Goal: Task Accomplishment & Management: Use online tool/utility

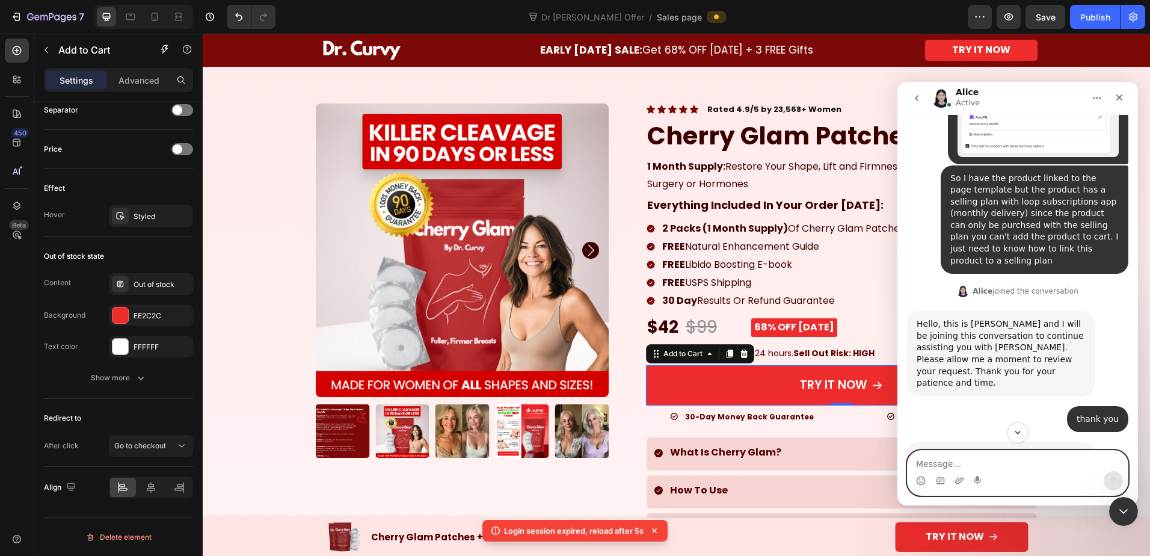
scroll to position [3336, 0]
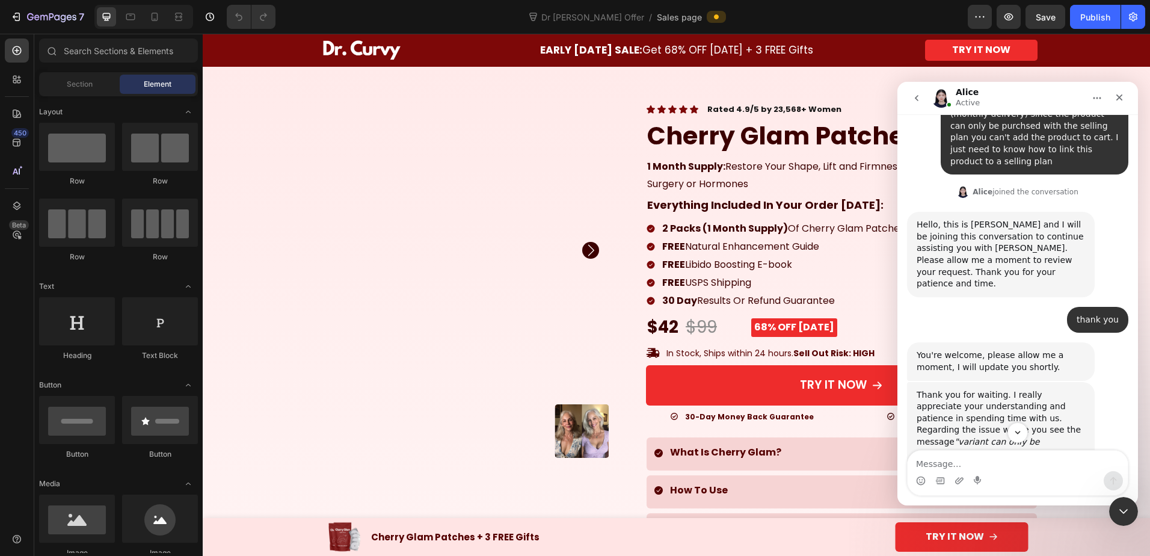
scroll to position [3456, 0]
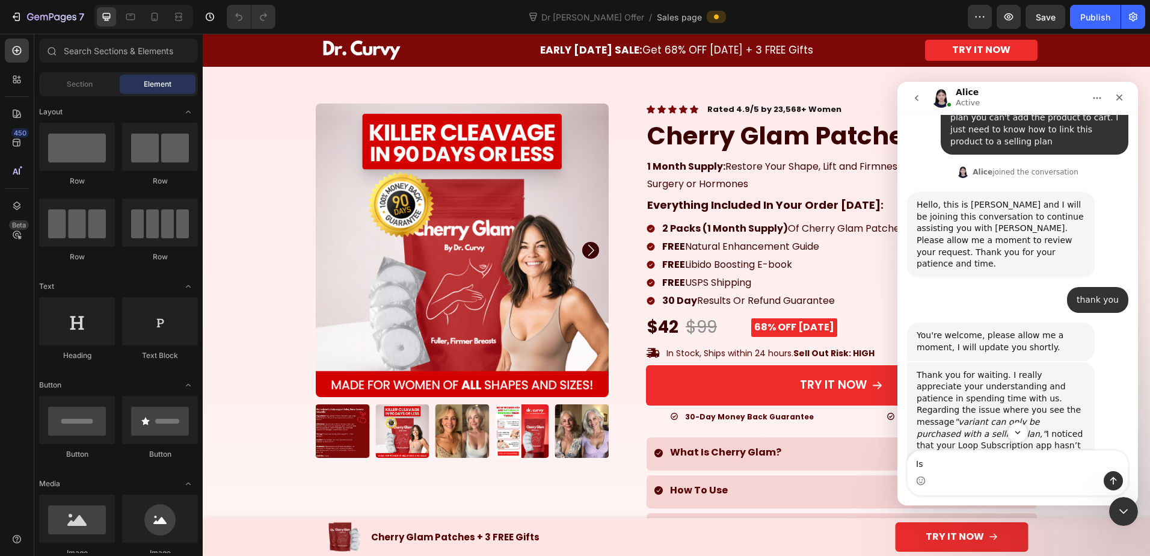
type textarea "I"
type textarea "How can I make this sales page into a product page?"
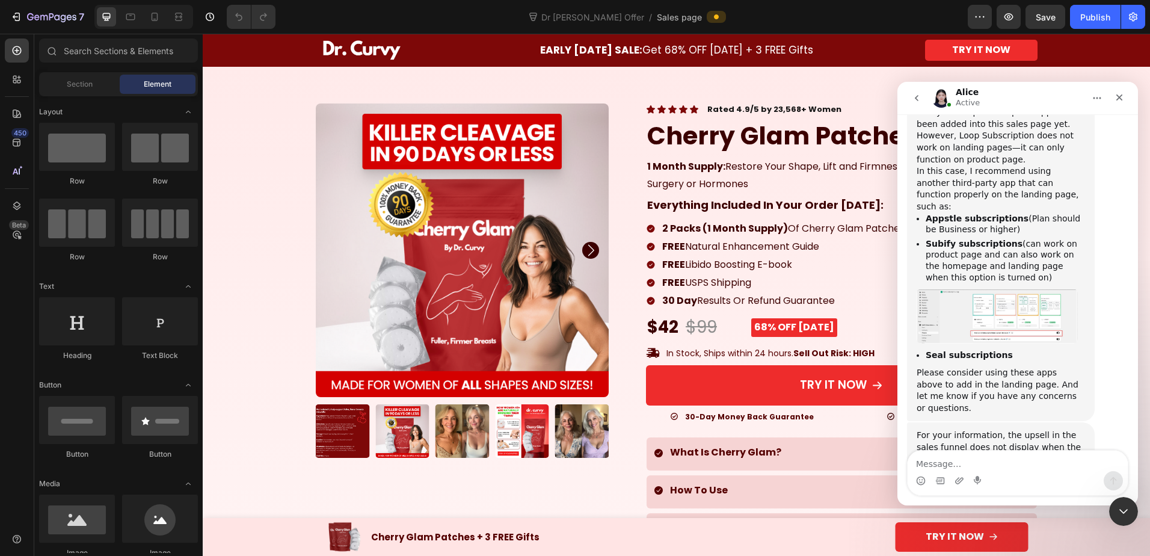
scroll to position [3804, 0]
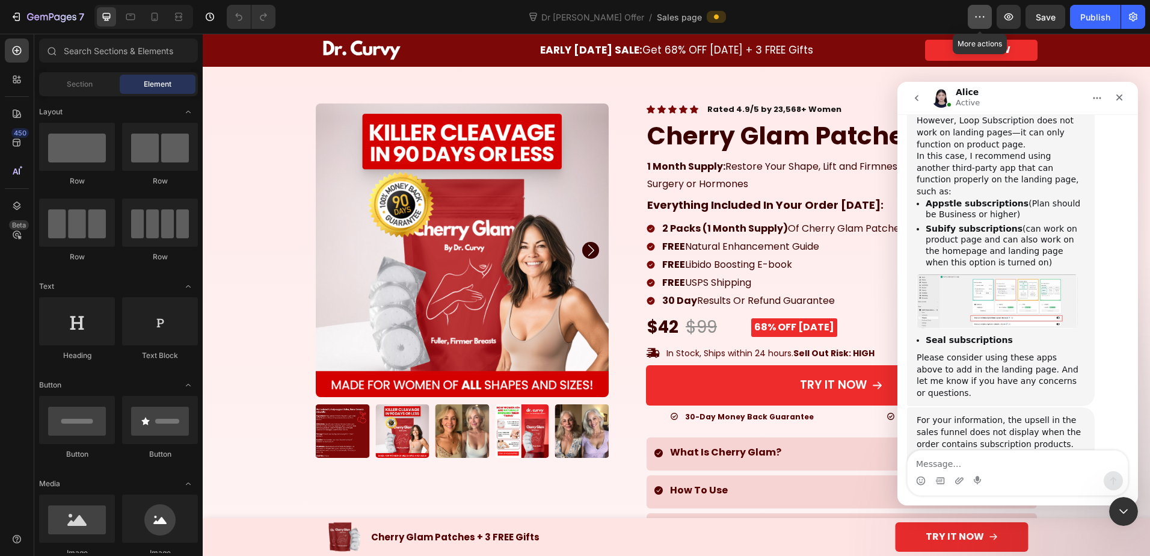
click at [991, 13] on button "button" at bounding box center [979, 17] width 24 height 24
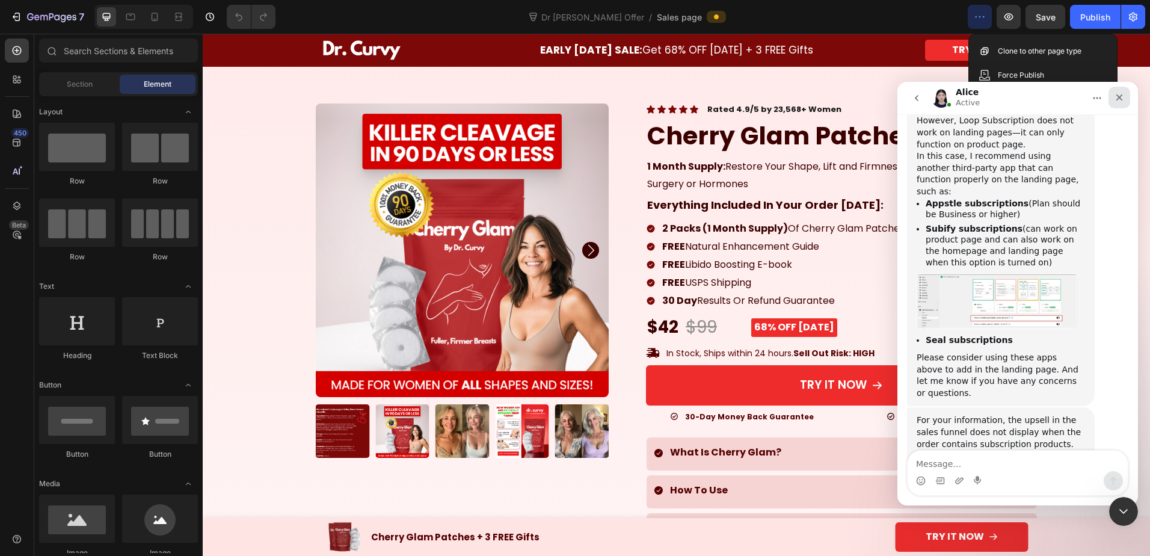
click at [1121, 100] on icon "Close" at bounding box center [1119, 97] width 7 height 7
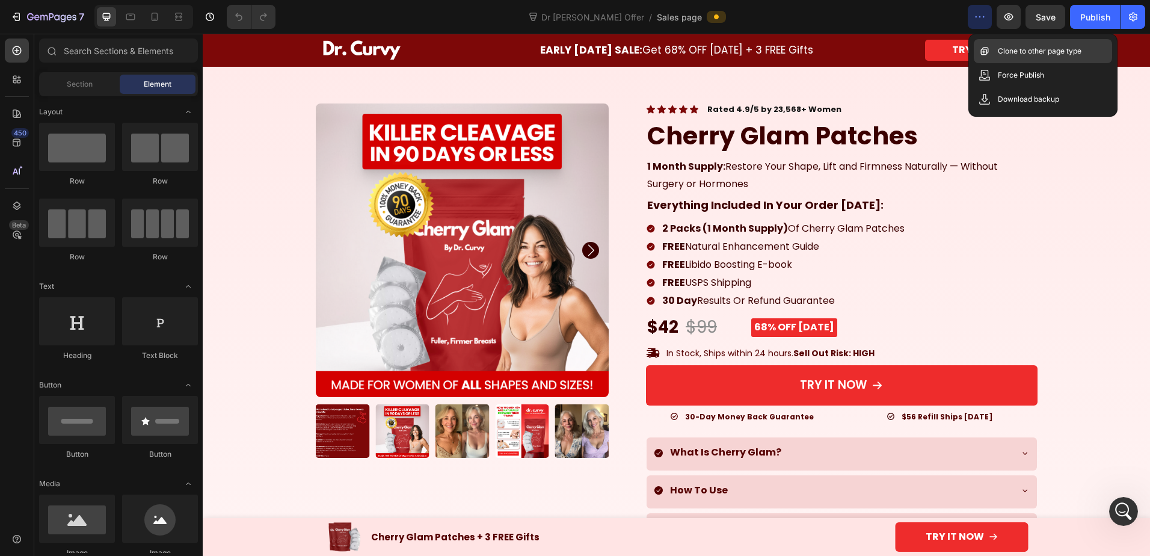
click at [1067, 50] on p "Clone to other page type" at bounding box center [1040, 51] width 84 height 12
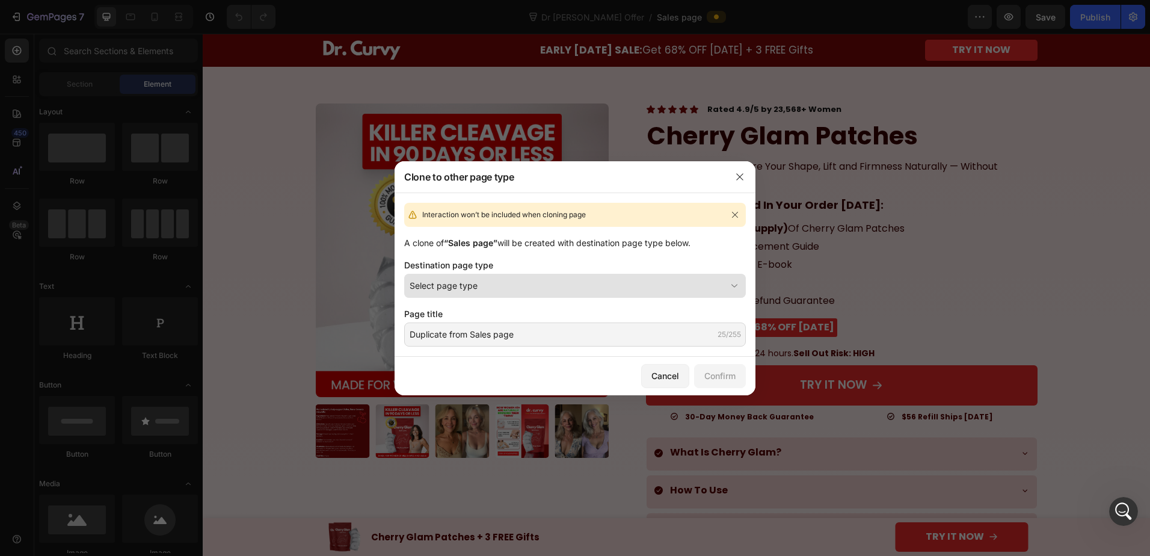
click at [530, 284] on div "Select page type" at bounding box center [567, 285] width 316 height 13
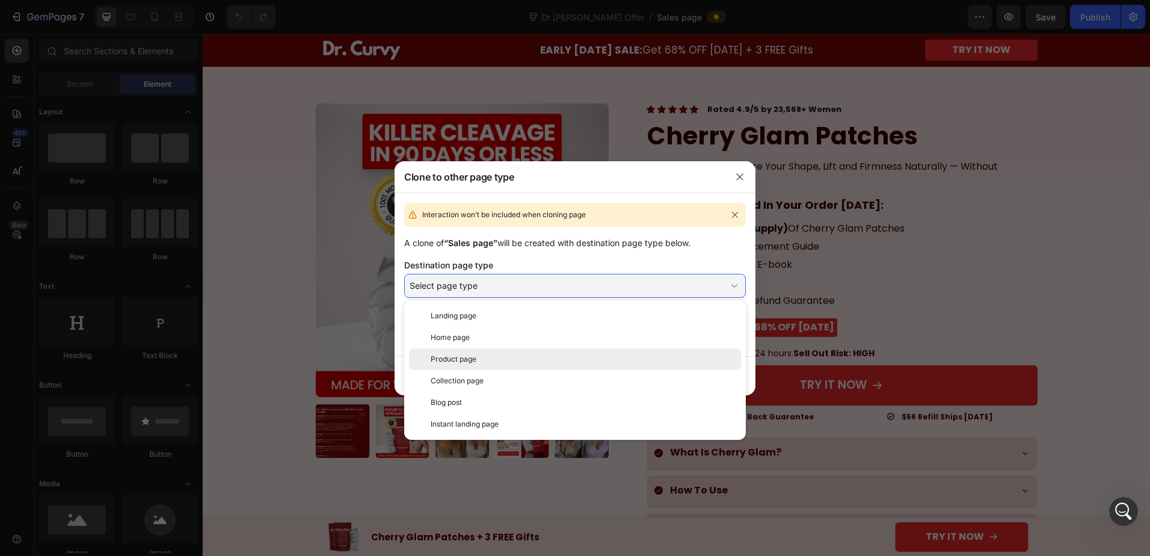
click at [515, 358] on div "Product page" at bounding box center [583, 359] width 305 height 11
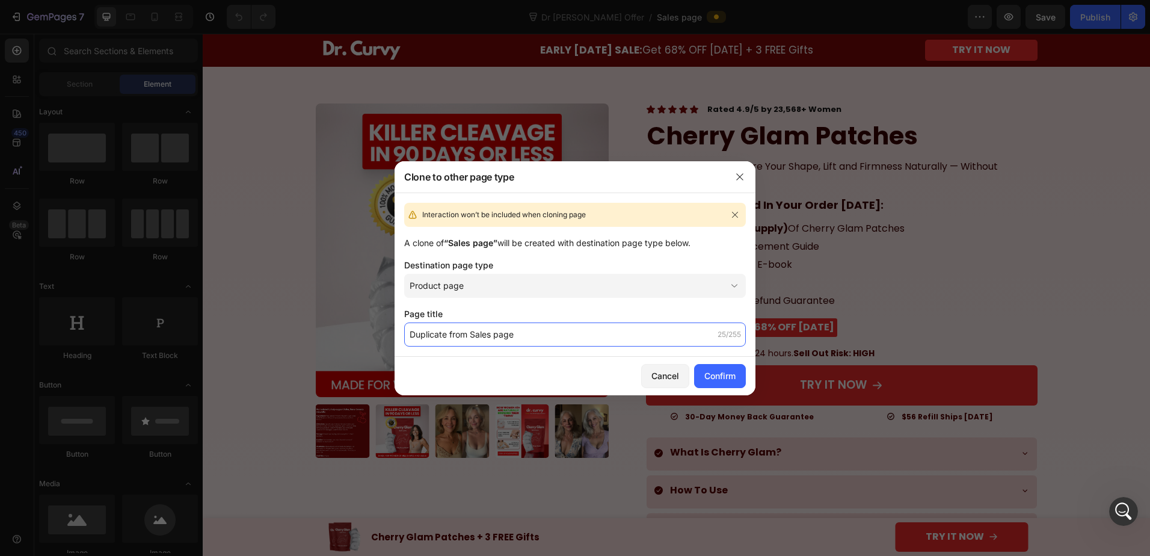
click at [516, 329] on input "Duplicate from Sales page" at bounding box center [575, 334] width 342 height 24
type input "Dr Curvy Product Page"
click at [716, 377] on div "Confirm" at bounding box center [719, 375] width 31 height 13
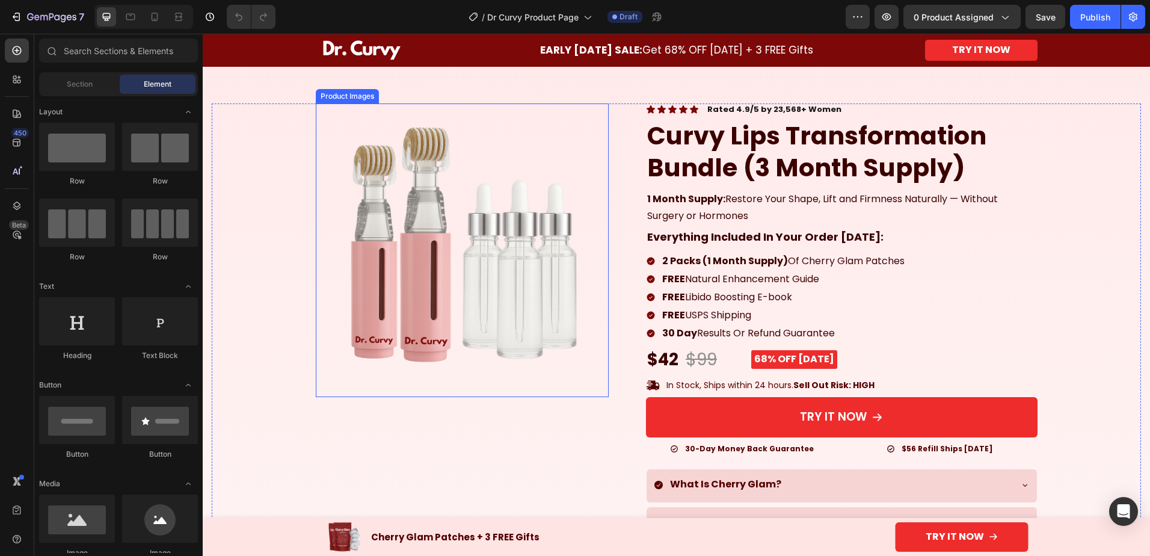
click at [428, 247] on img at bounding box center [462, 249] width 293 height 293
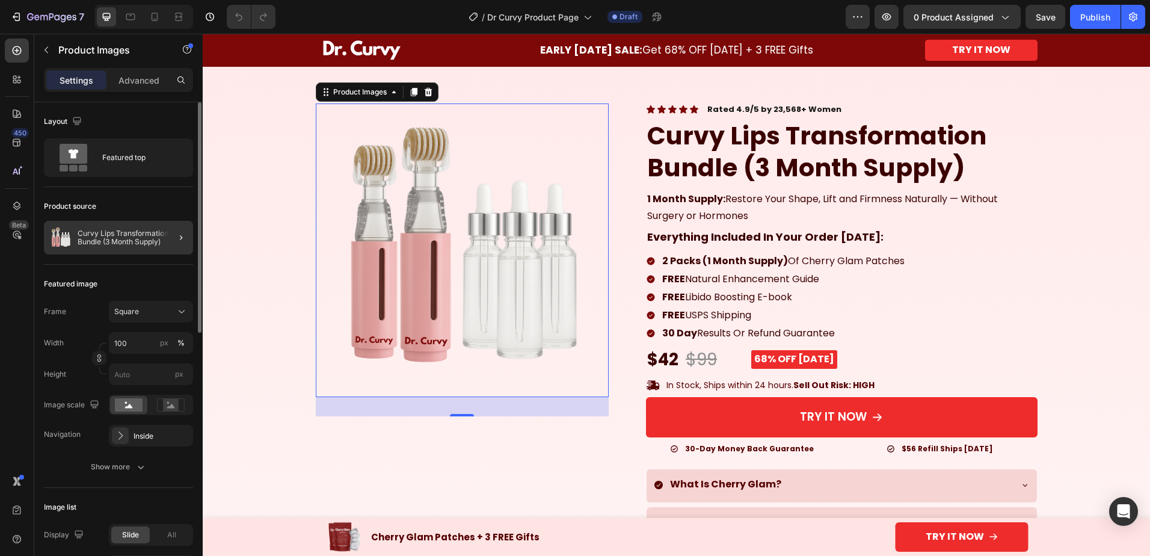
click at [168, 240] on div at bounding box center [176, 238] width 34 height 34
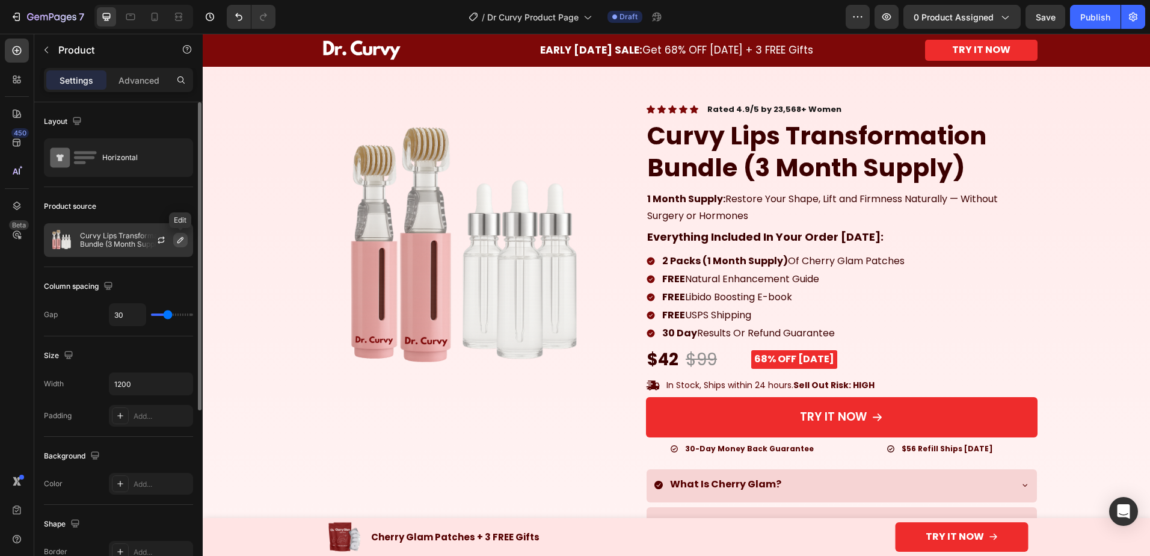
click at [176, 244] on icon "button" at bounding box center [181, 240] width 10 height 10
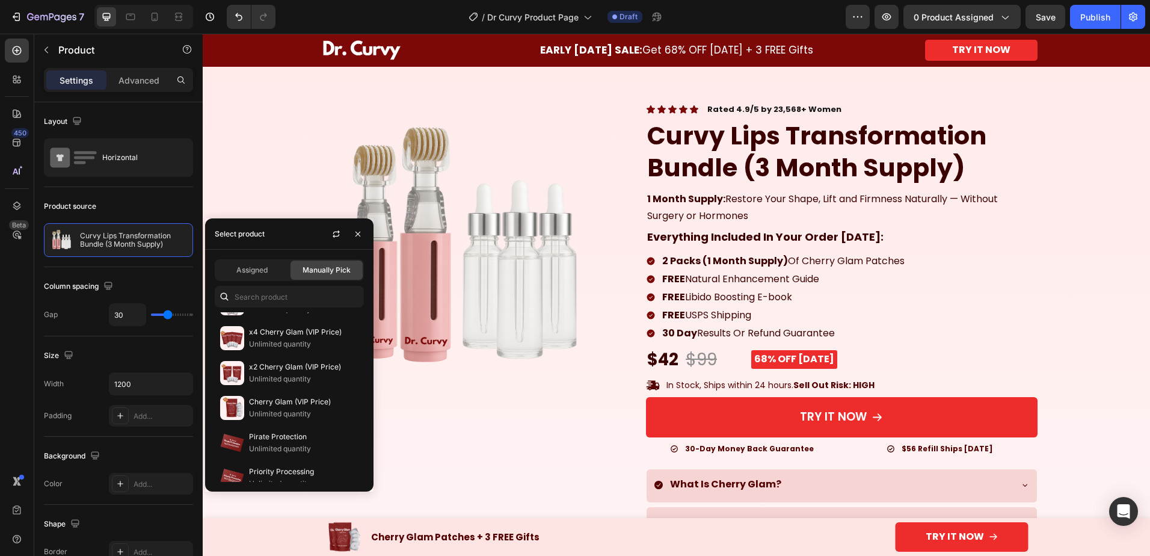
scroll to position [772, 0]
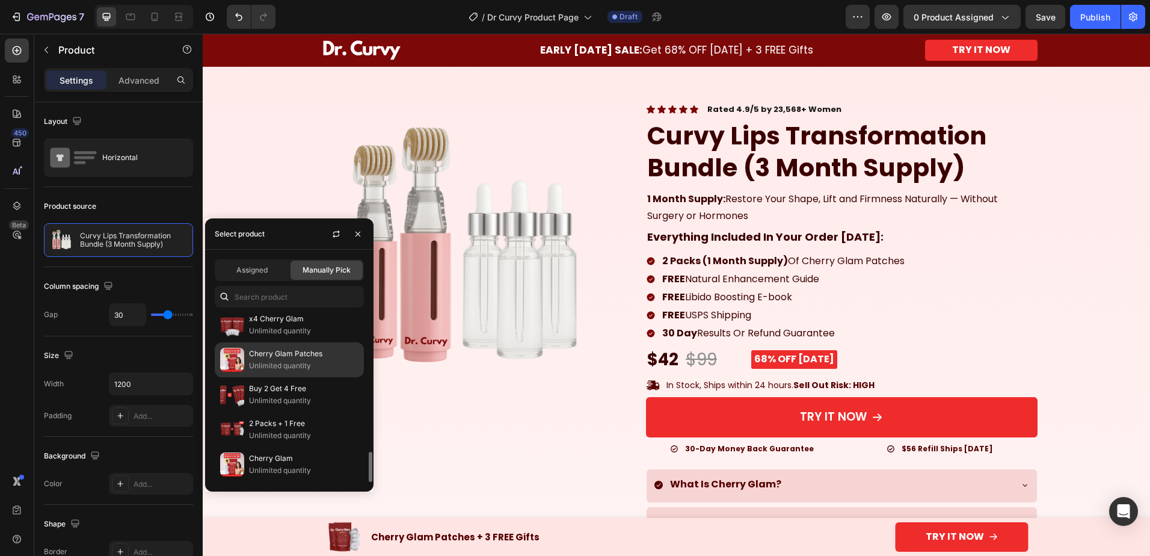
click at [239, 360] on img at bounding box center [232, 360] width 24 height 24
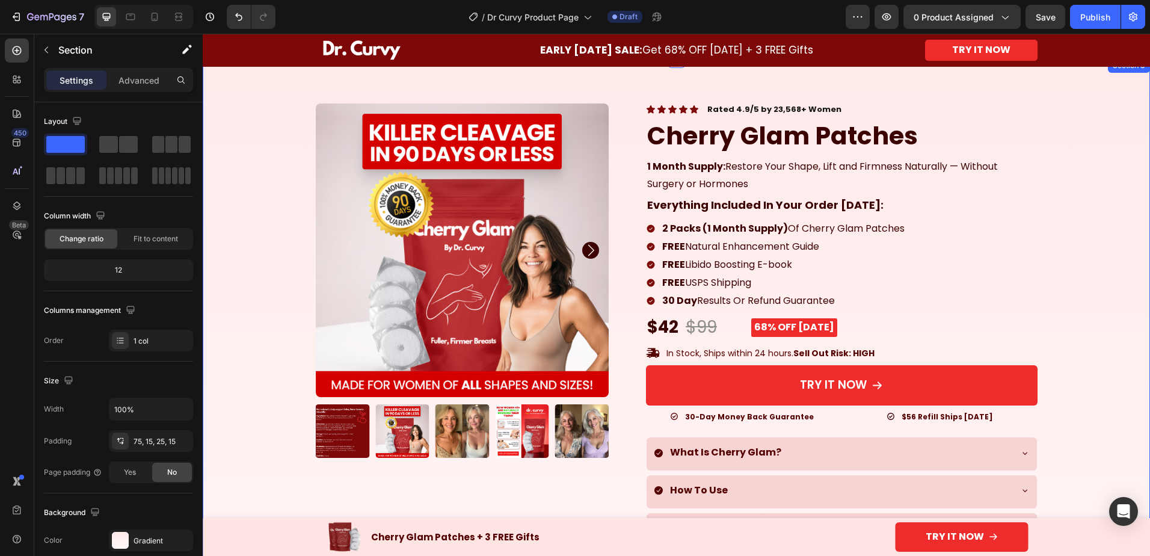
click at [1071, 352] on div "100% Money-Back Guarantee Item List 60-Day Easy Returns Item List Row Product I…" at bounding box center [676, 468] width 929 height 730
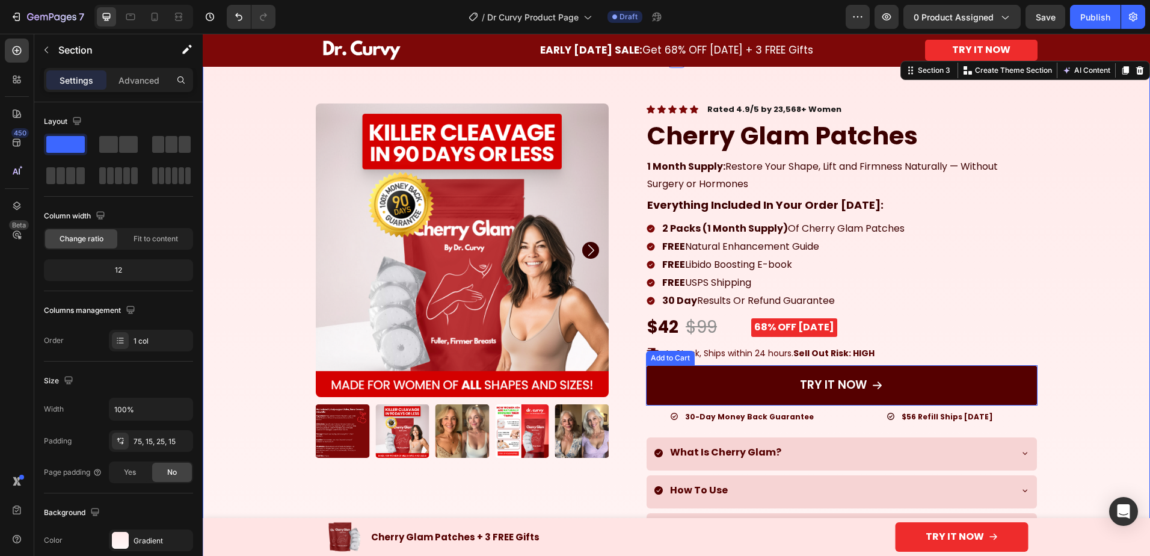
click at [740, 382] on button "TRY IT NOW" at bounding box center [841, 385] width 391 height 40
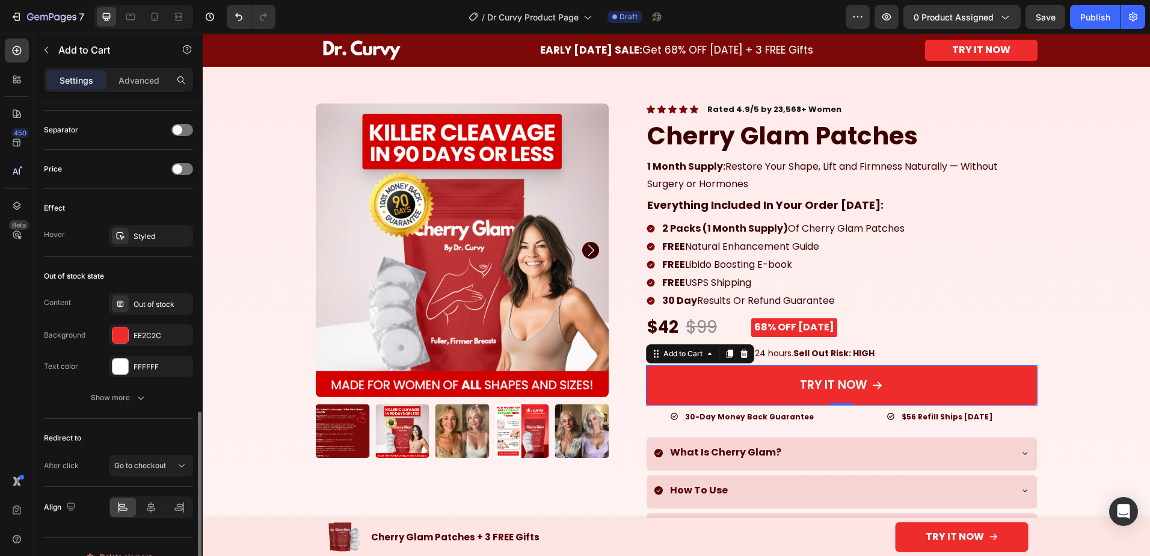
scroll to position [896, 0]
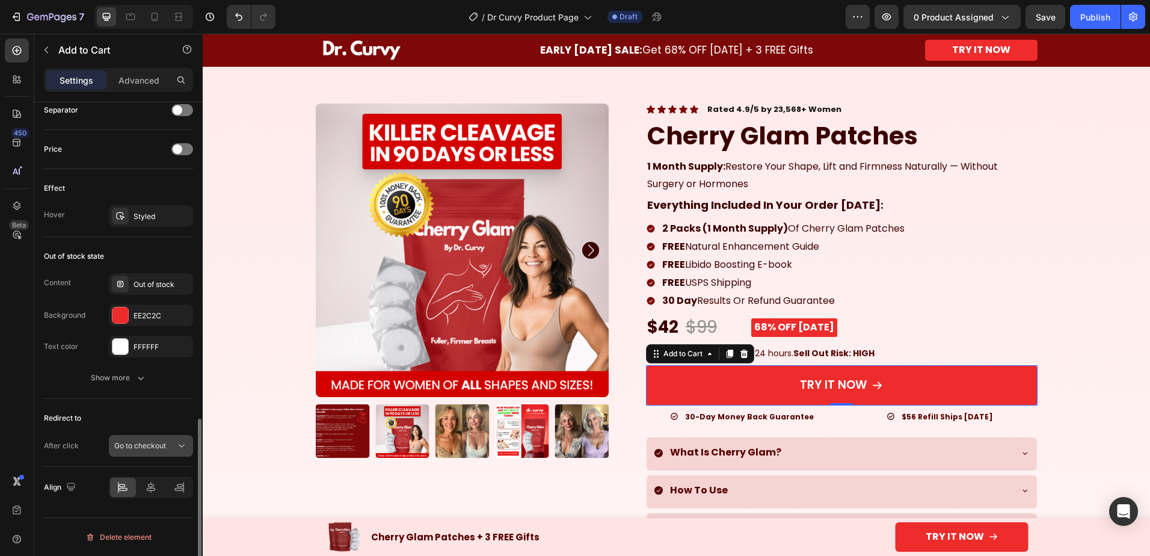
click at [173, 450] on div "Go to checkout" at bounding box center [144, 445] width 61 height 11
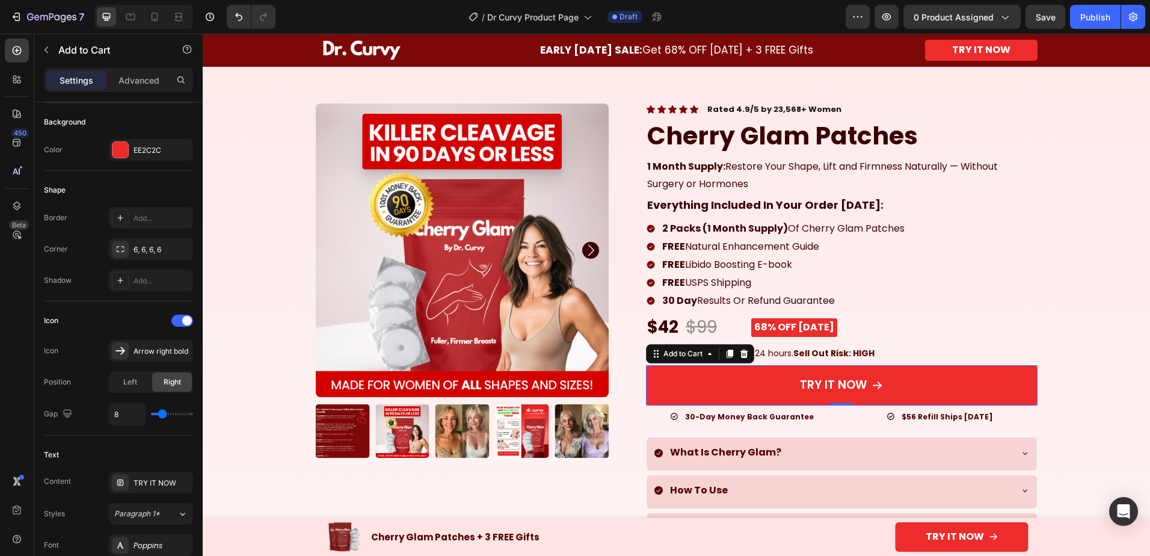
scroll to position [0, 0]
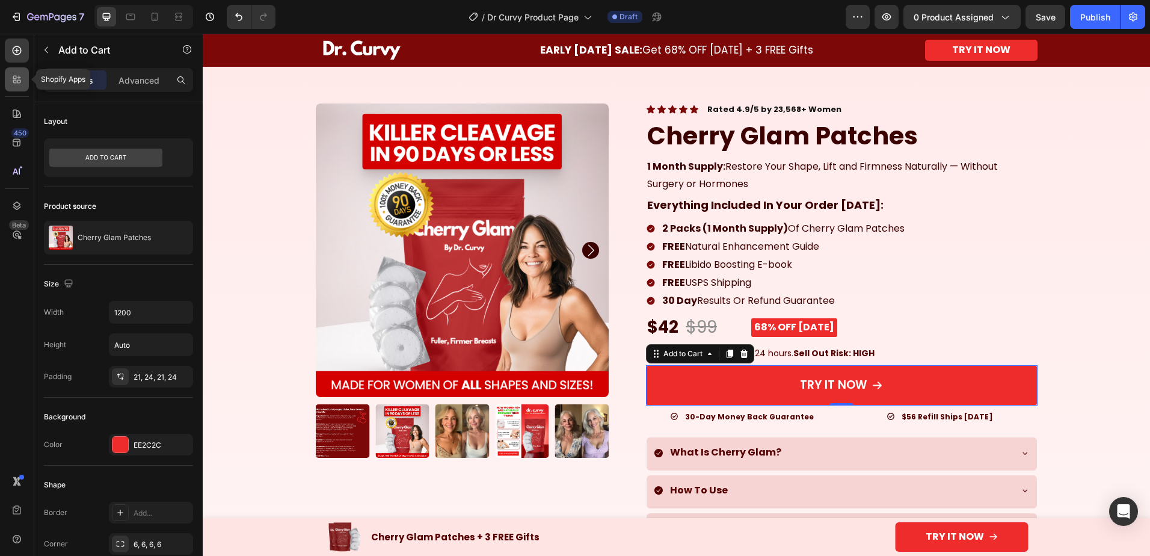
click at [21, 84] on icon at bounding box center [17, 79] width 12 height 12
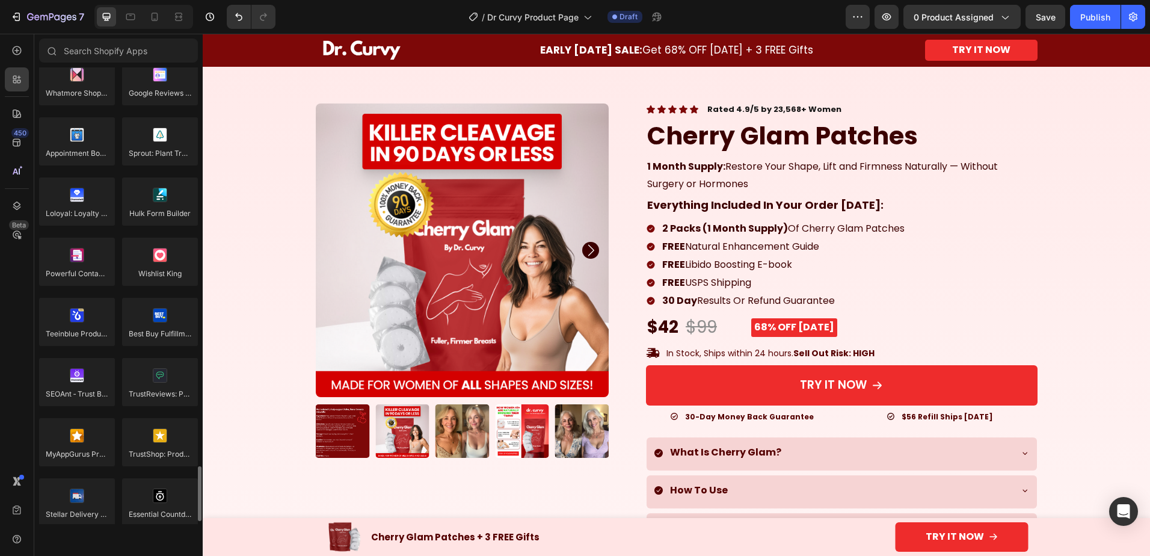
scroll to position [3345, 0]
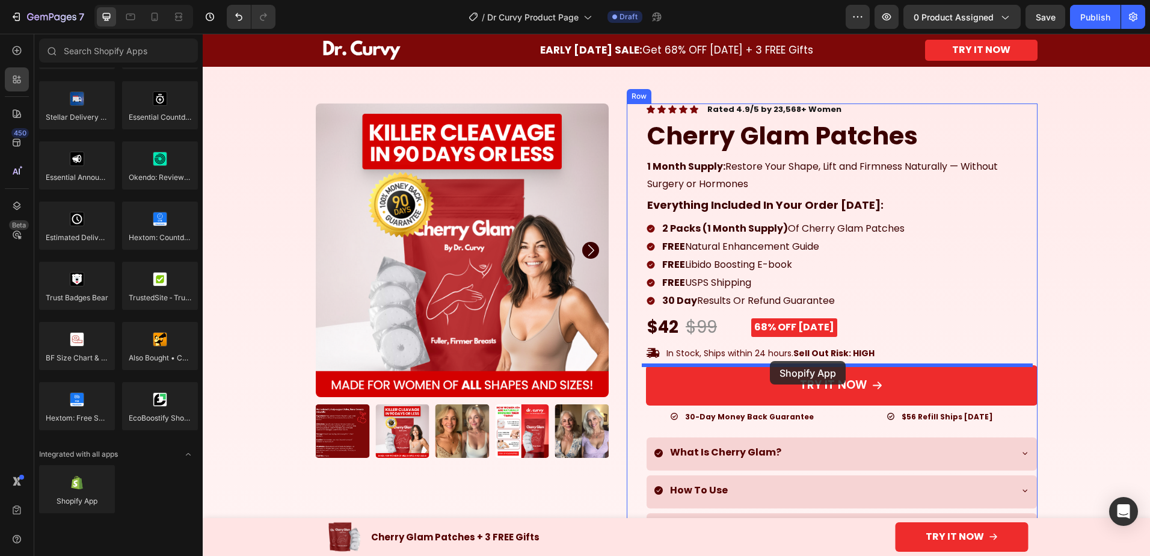
drag, startPoint x: 279, startPoint y: 526, endPoint x: 770, endPoint y: 361, distance: 517.8
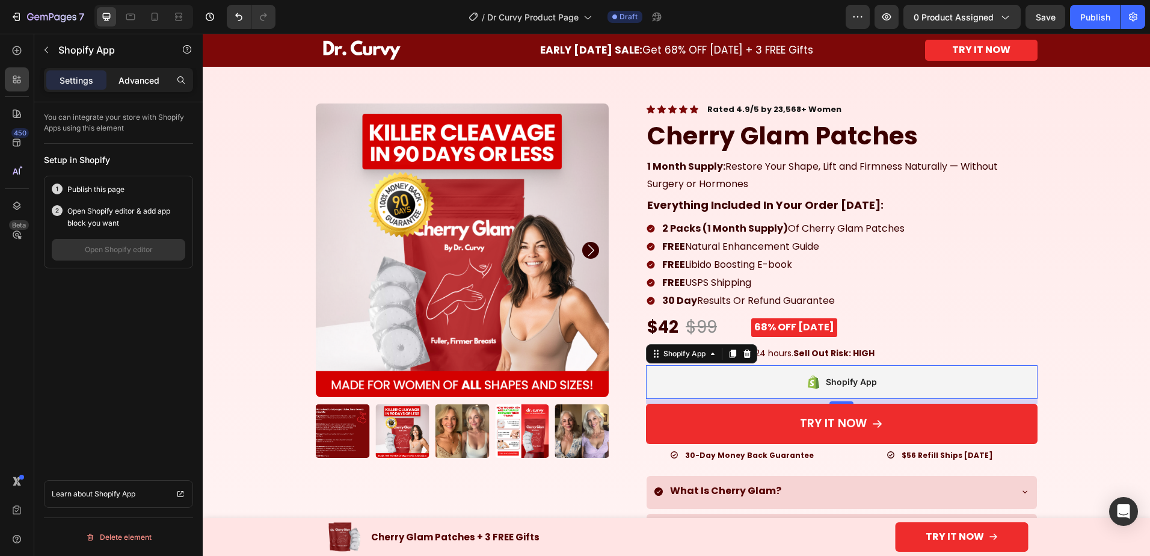
click at [138, 84] on p "Advanced" at bounding box center [138, 80] width 41 height 13
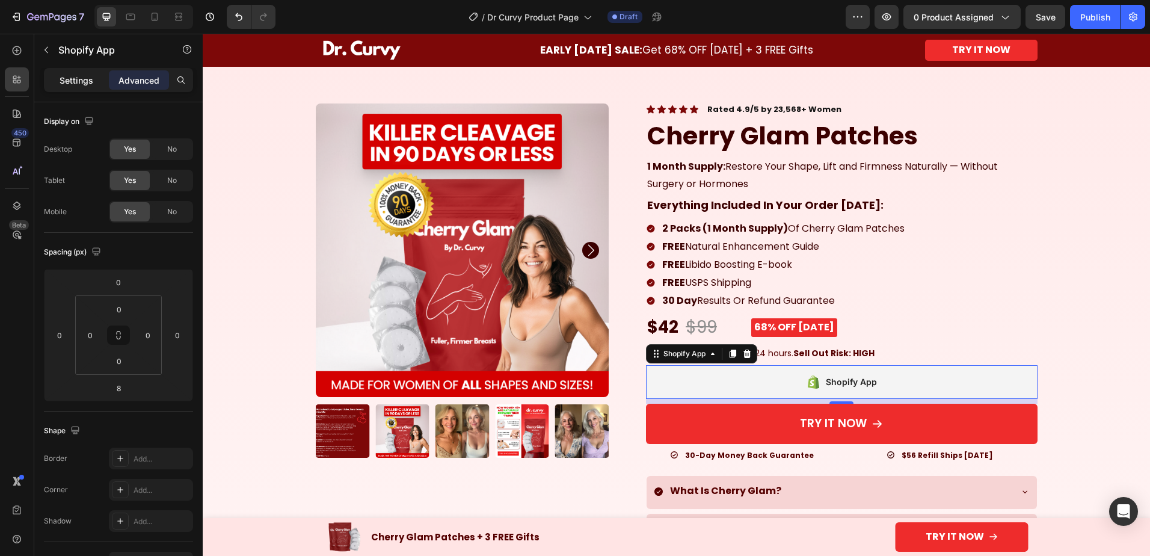
click at [91, 87] on div "Settings" at bounding box center [76, 79] width 60 height 19
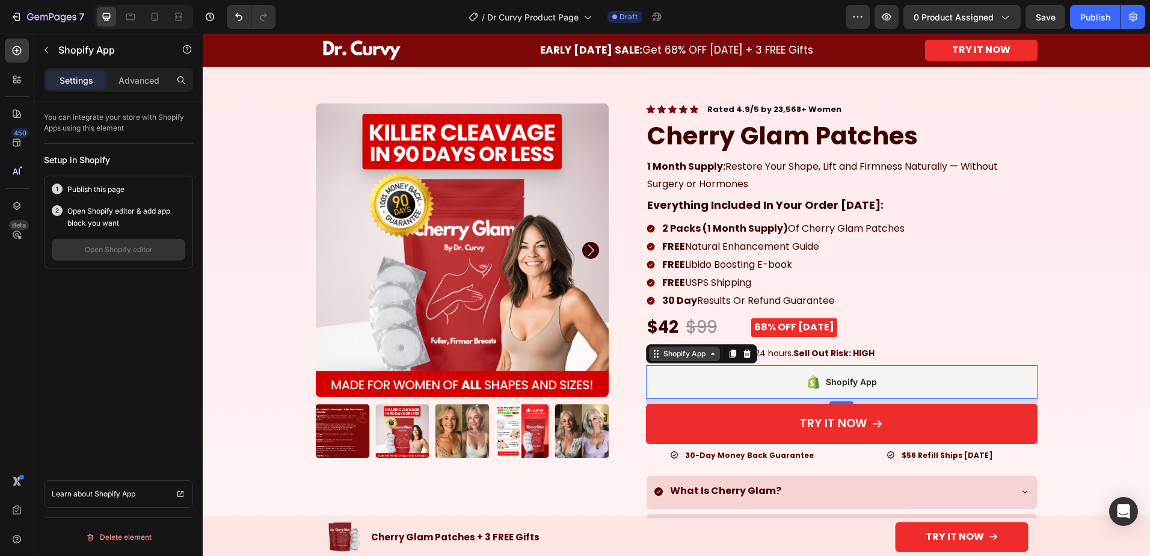
click at [714, 355] on div "Shopify App" at bounding box center [684, 353] width 71 height 14
drag, startPoint x: 713, startPoint y: 358, endPoint x: 758, endPoint y: 369, distance: 47.0
click at [713, 359] on div "Shopify App" at bounding box center [684, 353] width 71 height 14
click at [794, 374] on div "Shopify App" at bounding box center [841, 382] width 391 height 34
click at [1111, 20] on button "Publish" at bounding box center [1095, 17] width 51 height 24
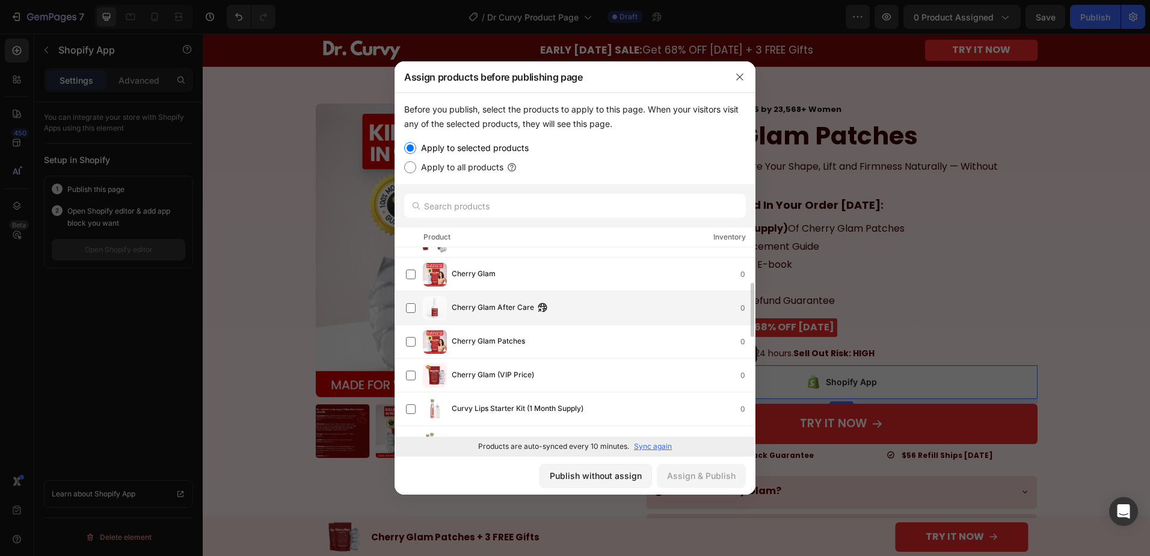
scroll to position [105, 0]
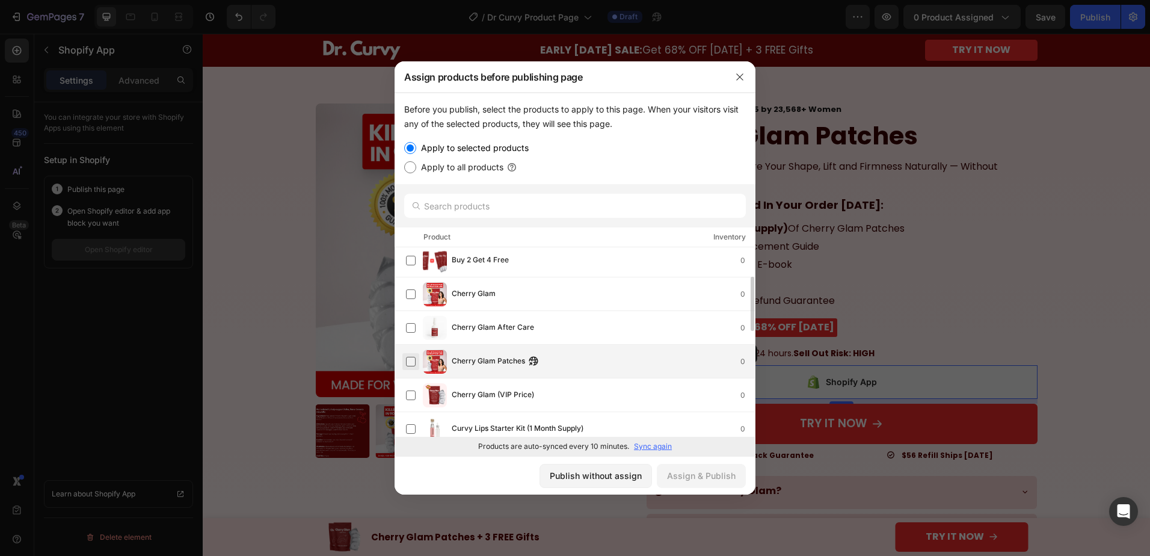
click at [412, 362] on label at bounding box center [411, 362] width 10 height 10
click at [693, 477] on div "Assign & Publish" at bounding box center [701, 475] width 69 height 13
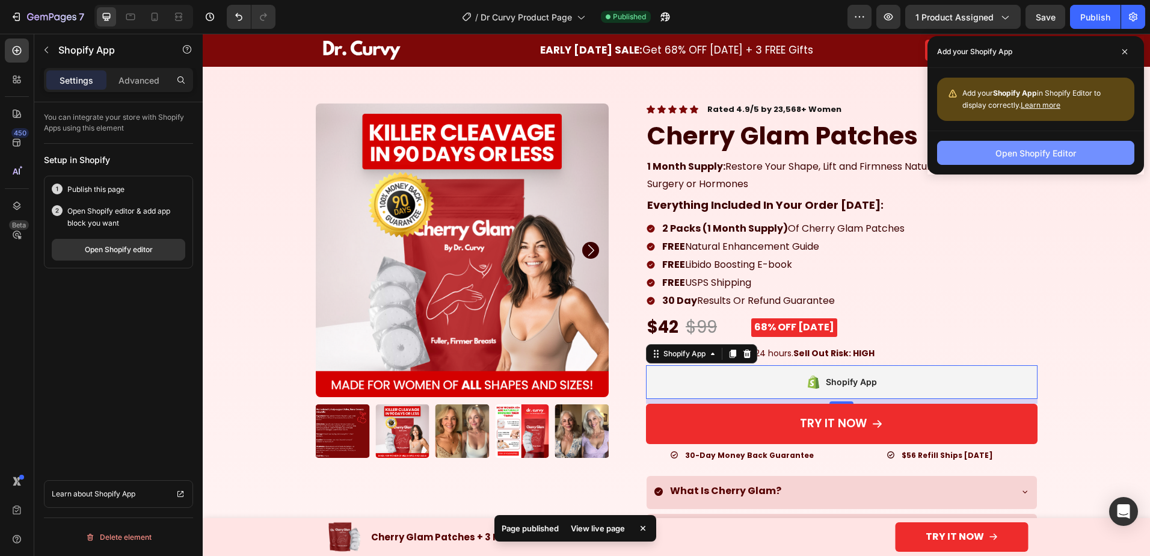
click at [1059, 156] on div "Open Shopify Editor" at bounding box center [1035, 153] width 81 height 13
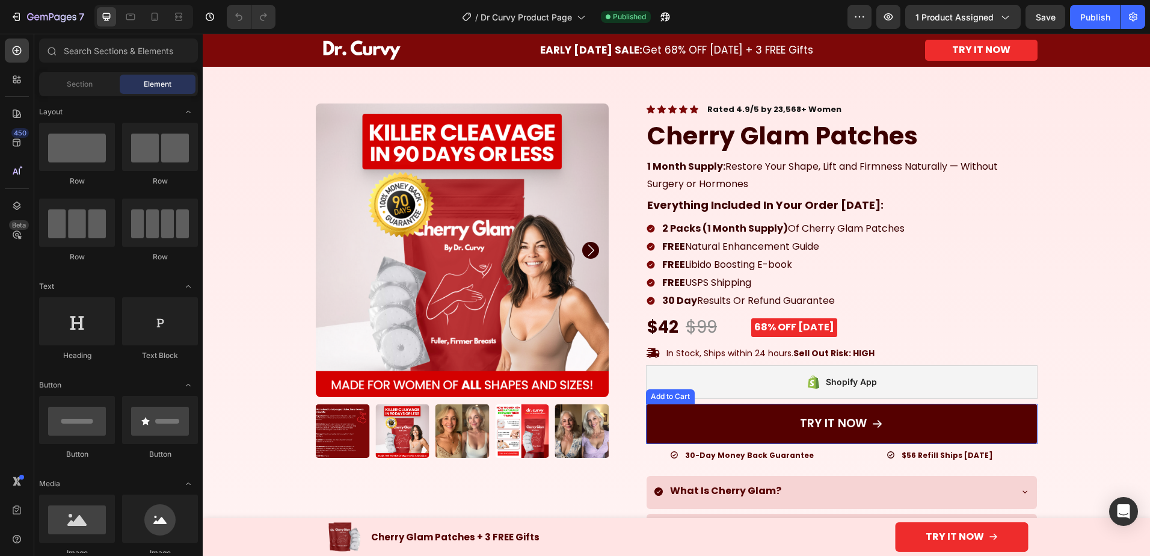
click at [713, 433] on button "TRY IT NOW" at bounding box center [841, 423] width 391 height 40
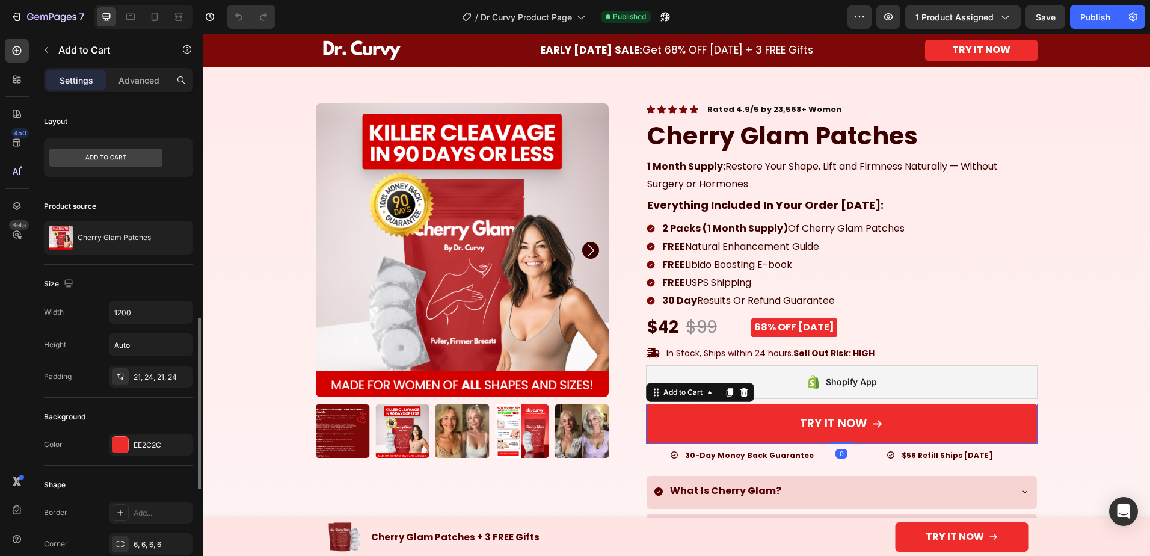
scroll to position [896, 0]
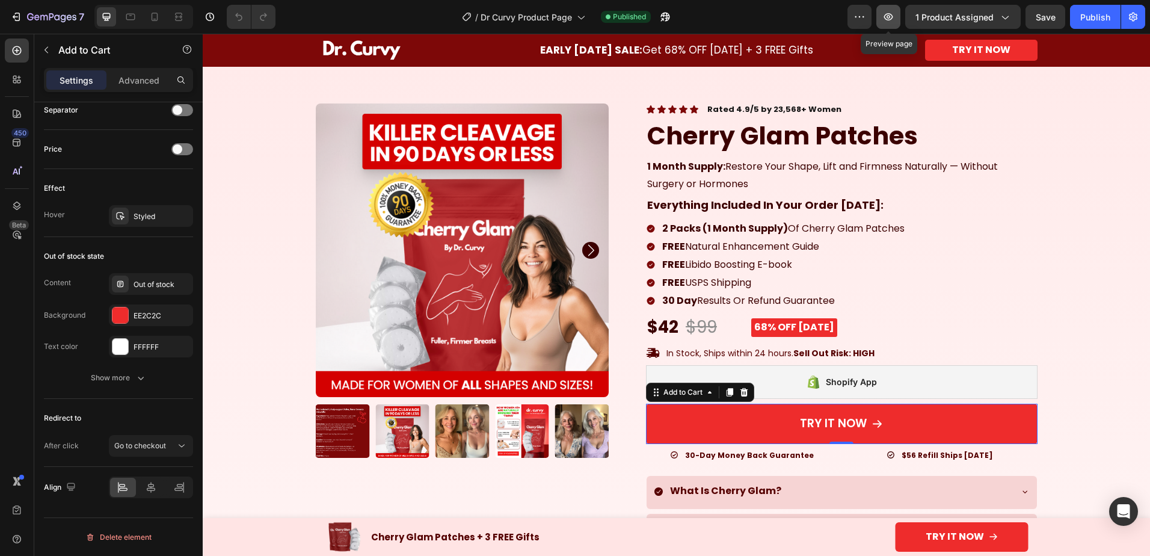
click at [892, 22] on icon "button" at bounding box center [888, 17] width 12 height 12
click at [1090, 17] on div "Publish" at bounding box center [1095, 17] width 30 height 13
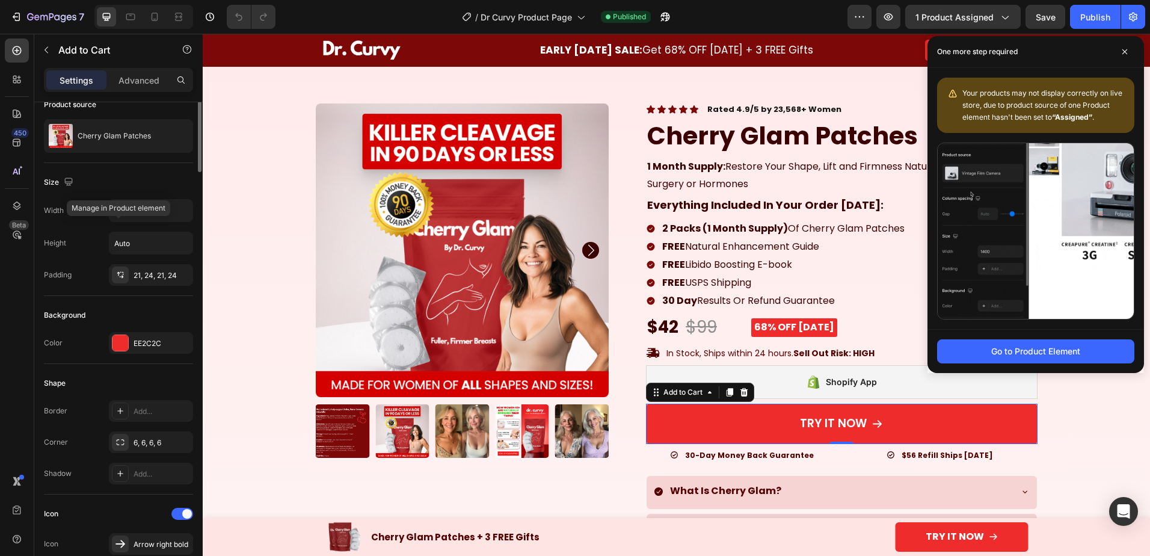
scroll to position [0, 0]
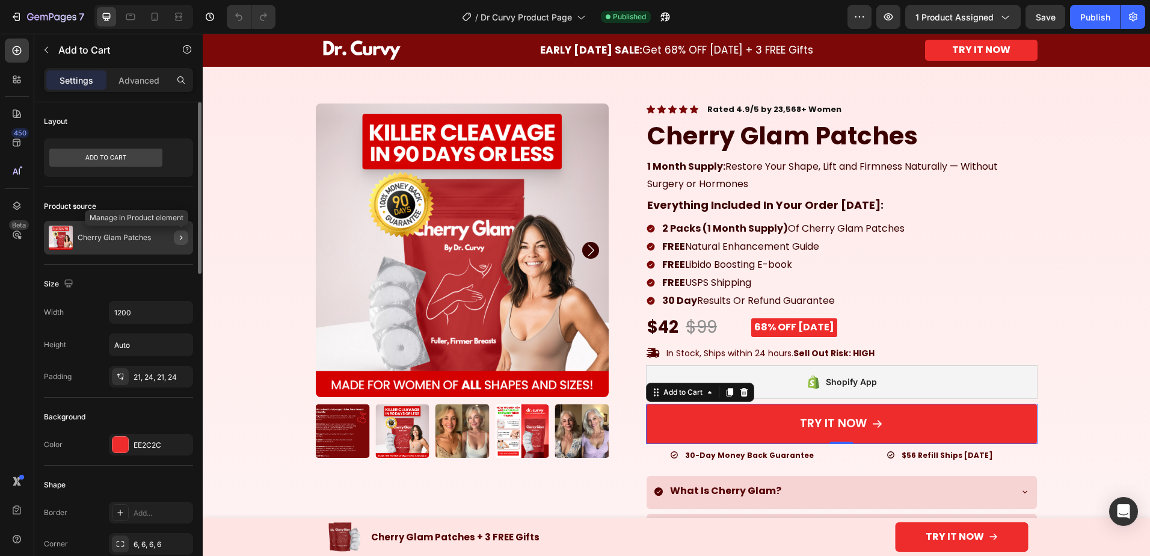
click at [179, 238] on icon "button" at bounding box center [181, 238] width 10 height 10
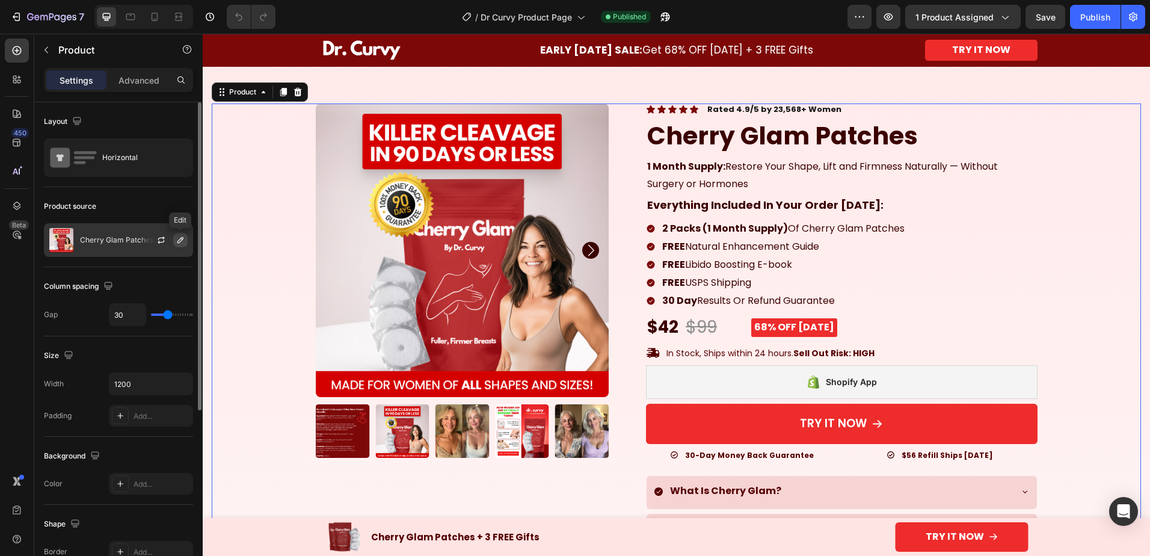
click at [182, 241] on icon "button" at bounding box center [180, 240] width 6 height 6
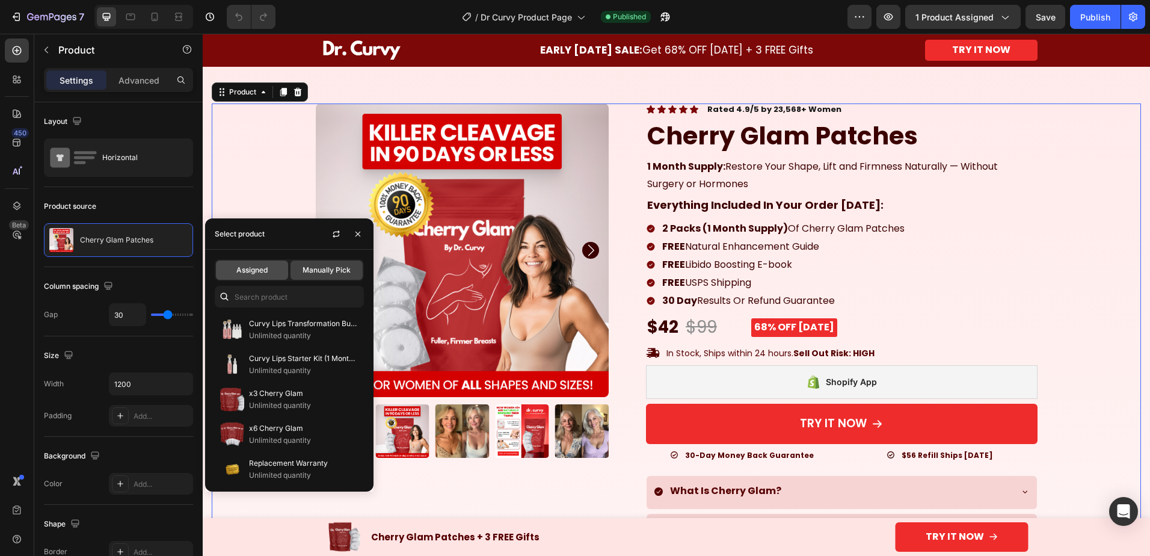
click at [256, 266] on span "Assigned" at bounding box center [251, 270] width 31 height 11
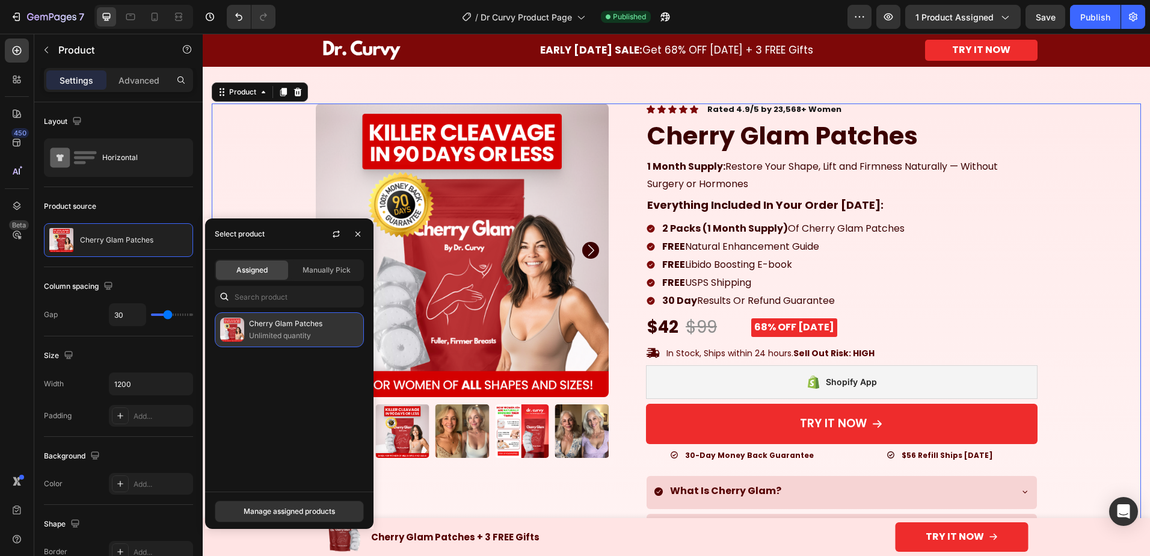
click at [293, 339] on p "Unlimited quantity" at bounding box center [303, 336] width 109 height 12
click at [283, 512] on div "Manage assigned products" at bounding box center [289, 511] width 91 height 11
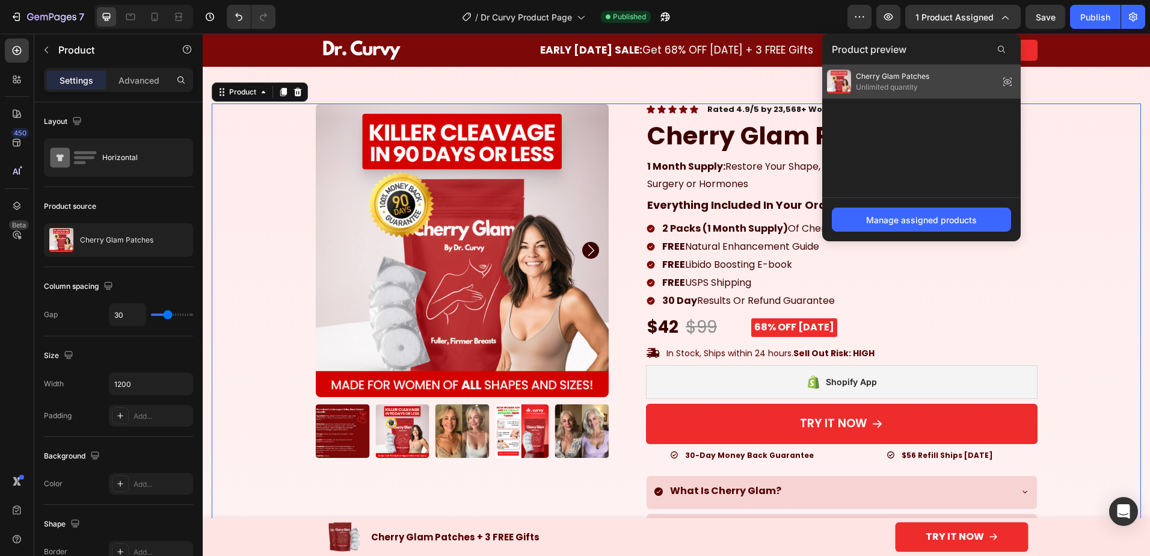
click at [940, 84] on div "Cherry Glam Patches Unlimited quantity" at bounding box center [921, 82] width 198 height 34
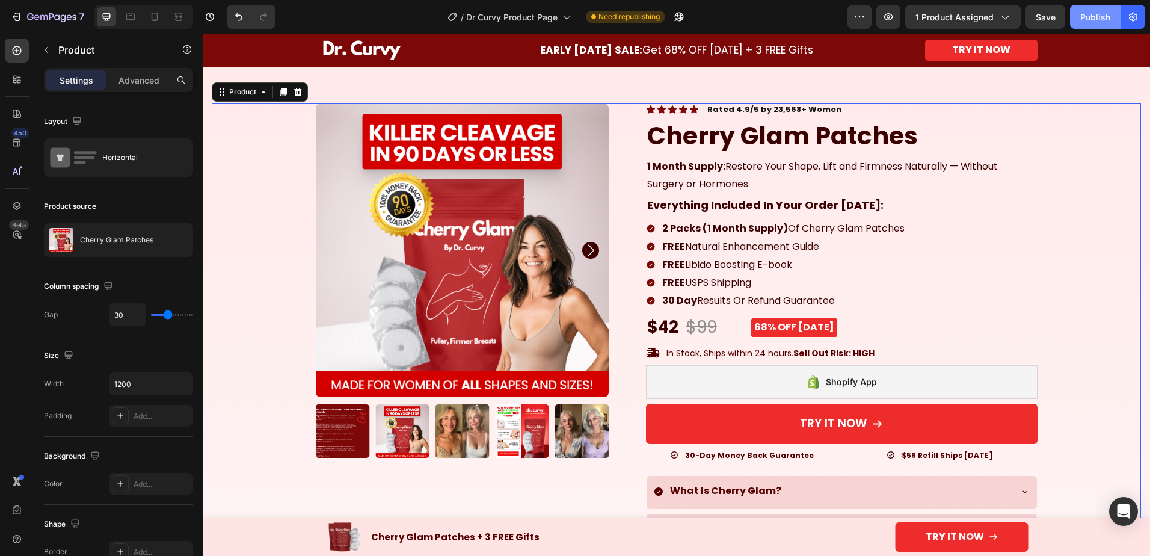
click at [1086, 16] on div "Publish" at bounding box center [1095, 17] width 30 height 13
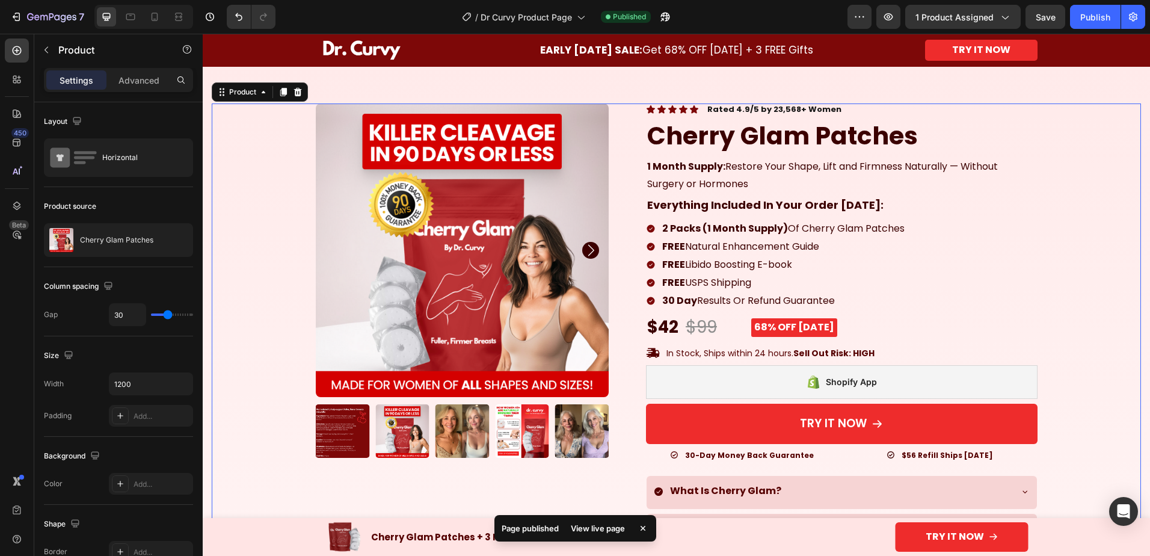
click at [594, 524] on div "View live page" at bounding box center [597, 528] width 69 height 17
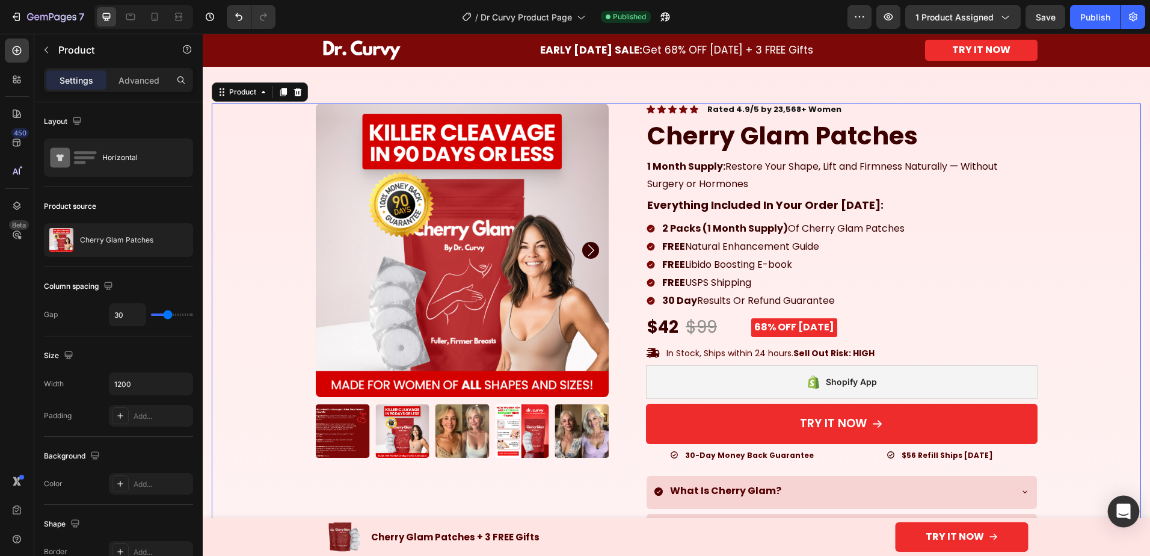
click at [1127, 502] on div "Open Intercom Messenger" at bounding box center [1124, 511] width 32 height 32
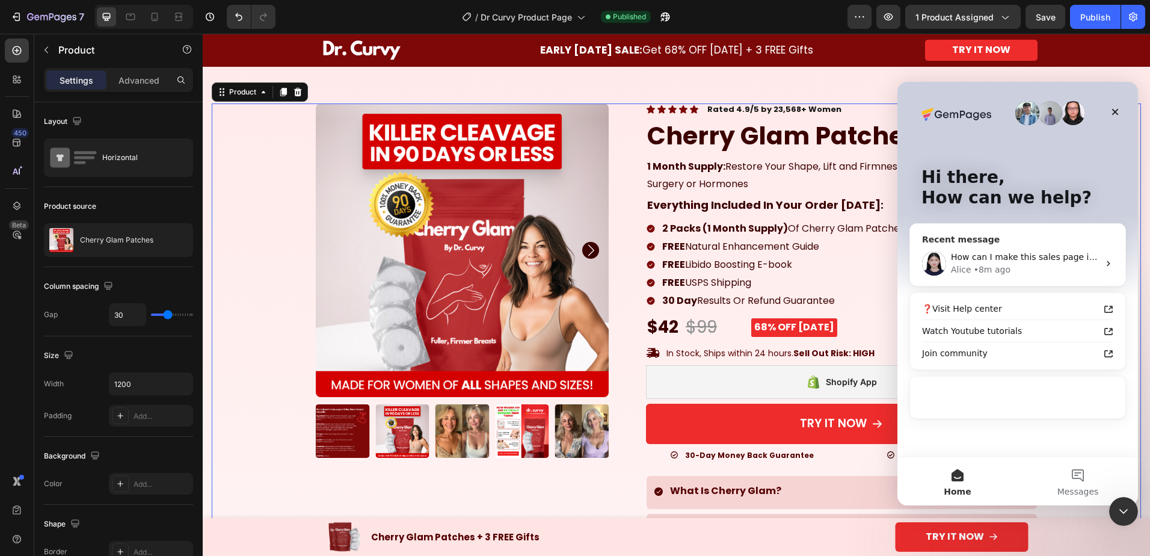
click at [982, 268] on div "• 8m ago" at bounding box center [991, 269] width 37 height 13
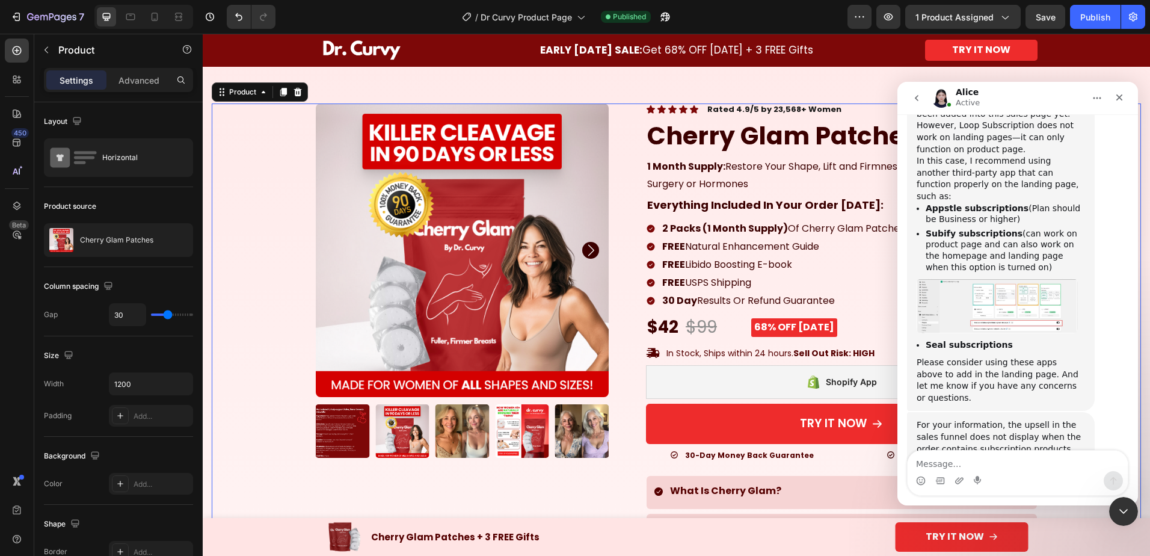
scroll to position [3804, 0]
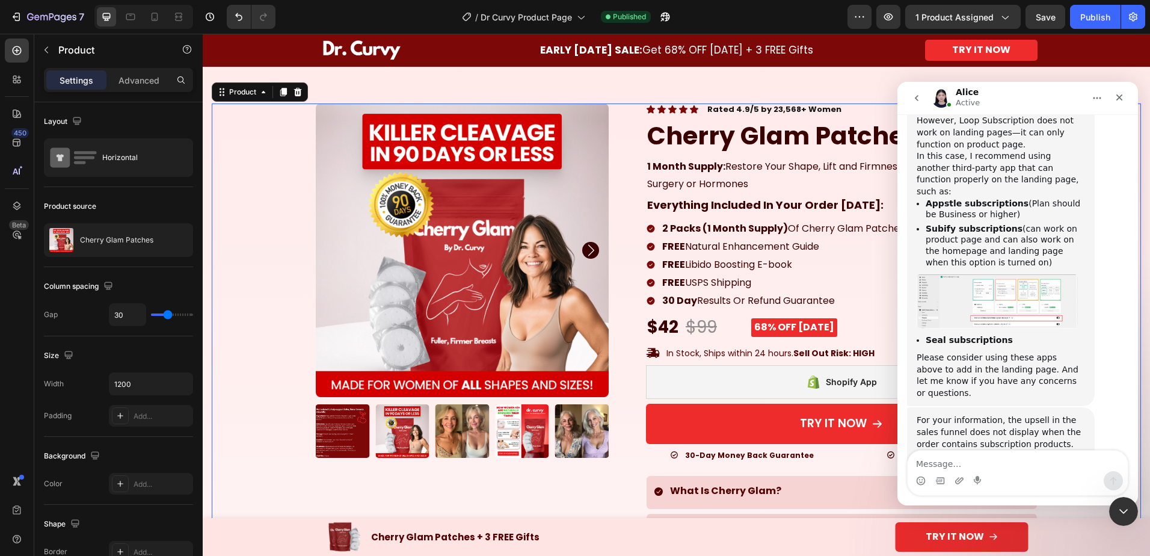
click at [973, 455] on textarea "Message…" at bounding box center [1017, 460] width 220 height 20
click at [1056, 461] on textarea "Actually never mind I figured it out" at bounding box center [1017, 460] width 220 height 20
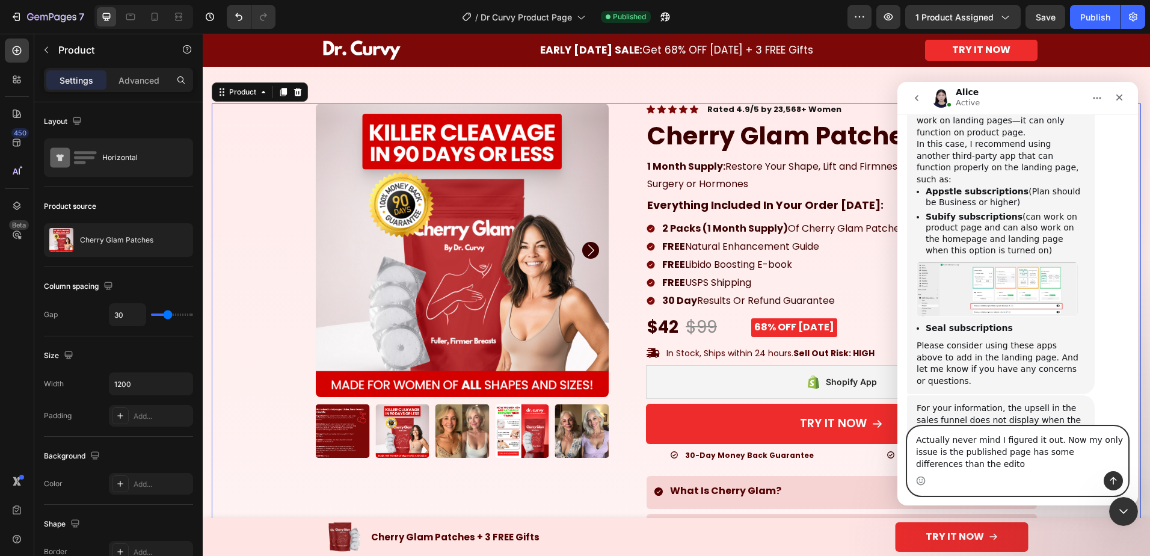
scroll to position [3828, 0]
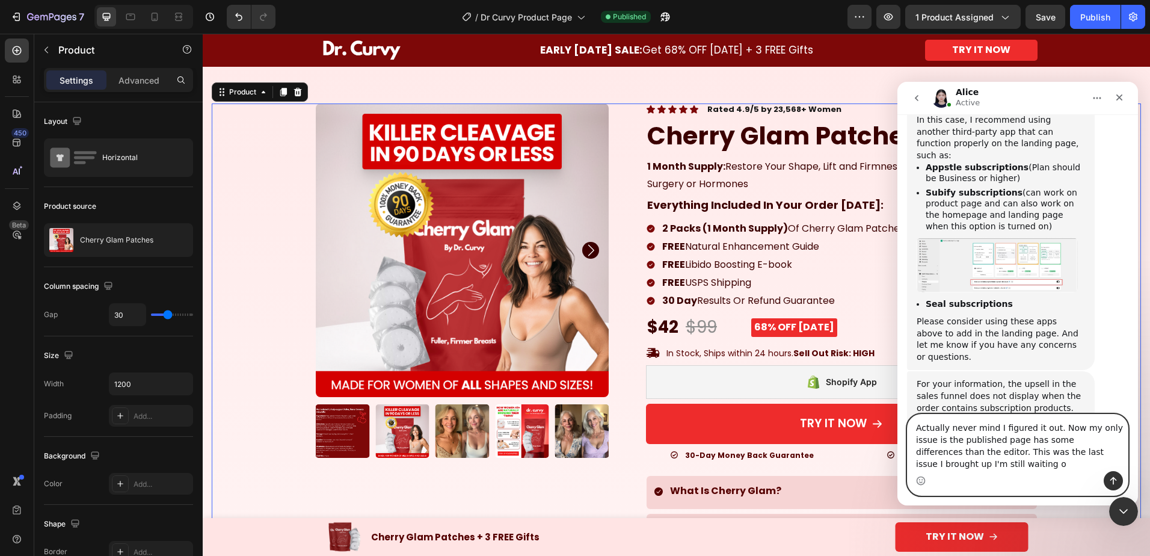
type textarea "Actually never mind I figured it out. Now my only issue is the published page h…"
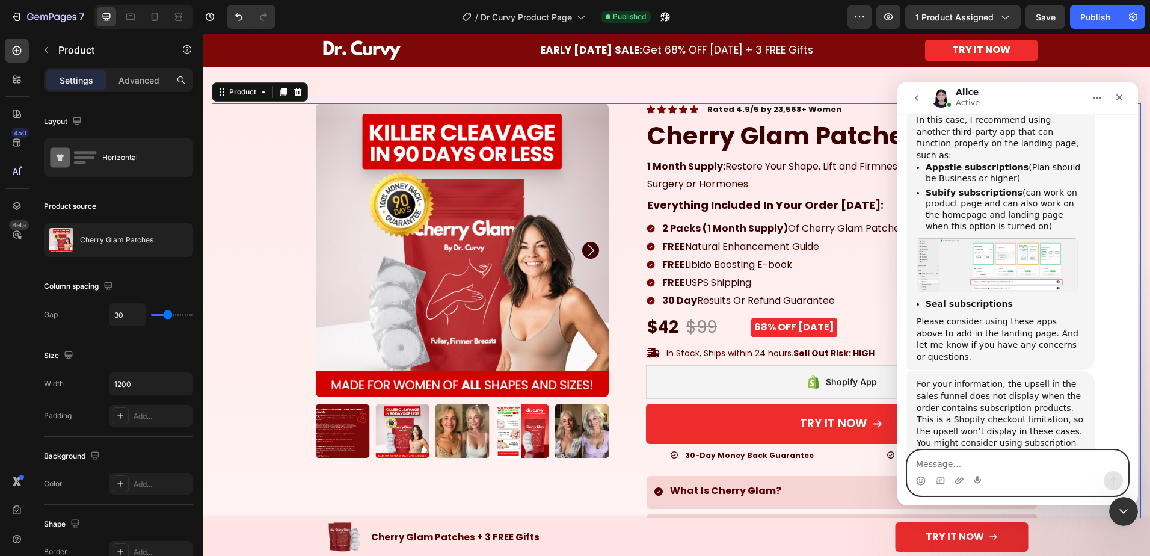
scroll to position [3867, 0]
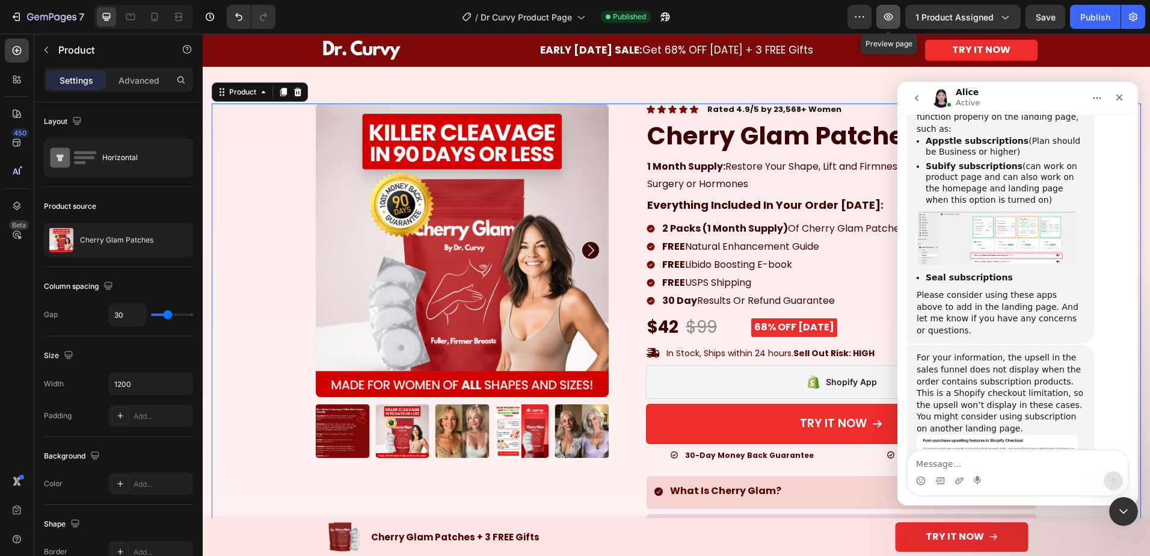
click at [888, 18] on icon "button" at bounding box center [888, 17] width 12 height 12
click at [1117, 98] on icon "Close" at bounding box center [1119, 98] width 10 height 10
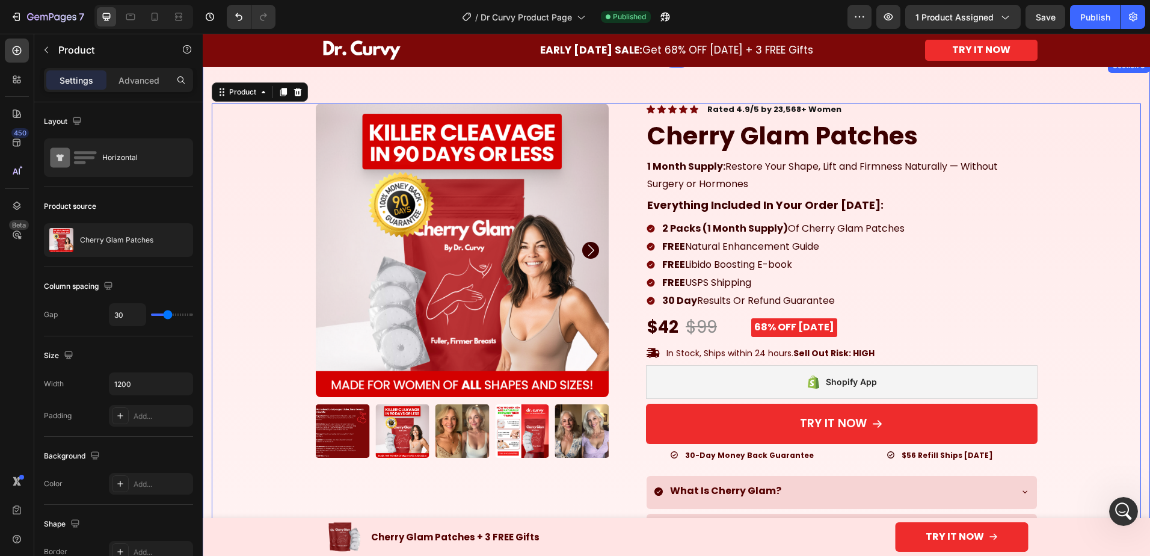
scroll to position [0, 0]
click at [1090, 14] on div "Publish" at bounding box center [1095, 17] width 30 height 13
click at [890, 16] on icon "button" at bounding box center [888, 16] width 9 height 7
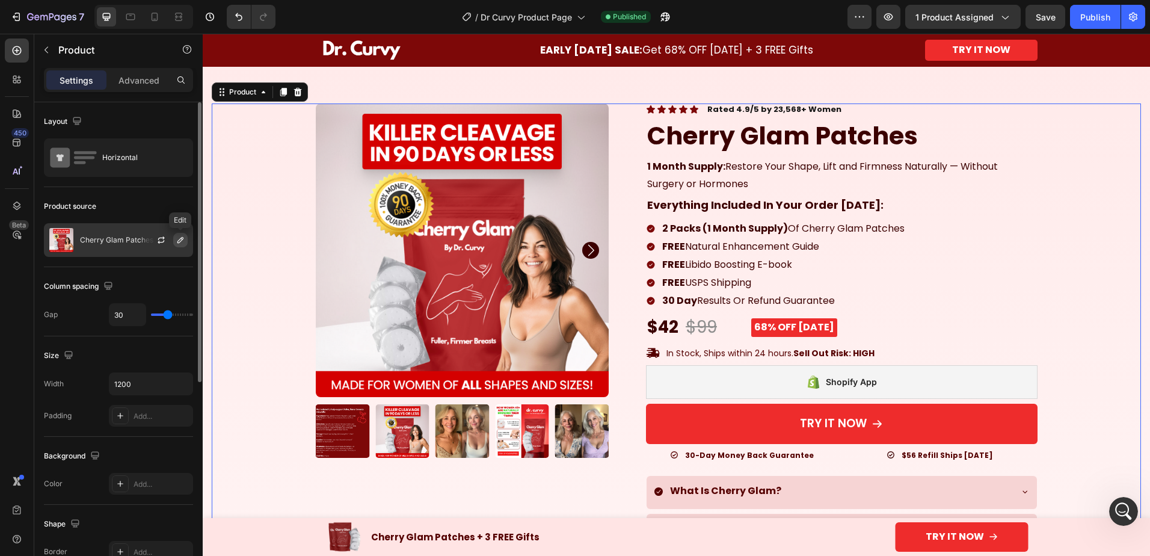
click at [182, 238] on icon "button" at bounding box center [180, 240] width 6 height 6
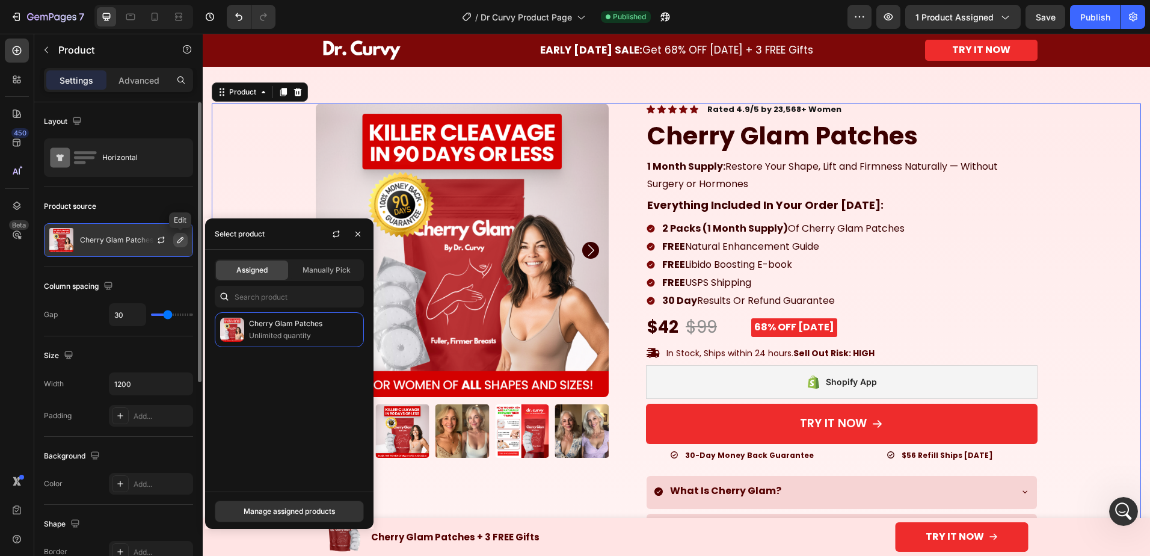
click at [182, 238] on icon "button" at bounding box center [180, 240] width 6 height 6
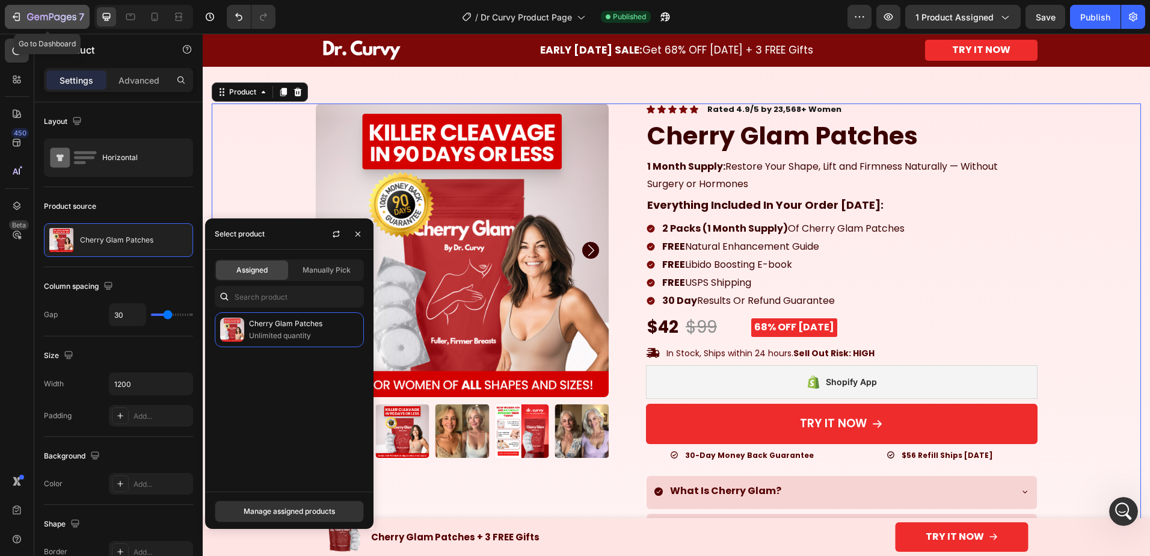
click at [26, 14] on div "7" at bounding box center [47, 17] width 74 height 14
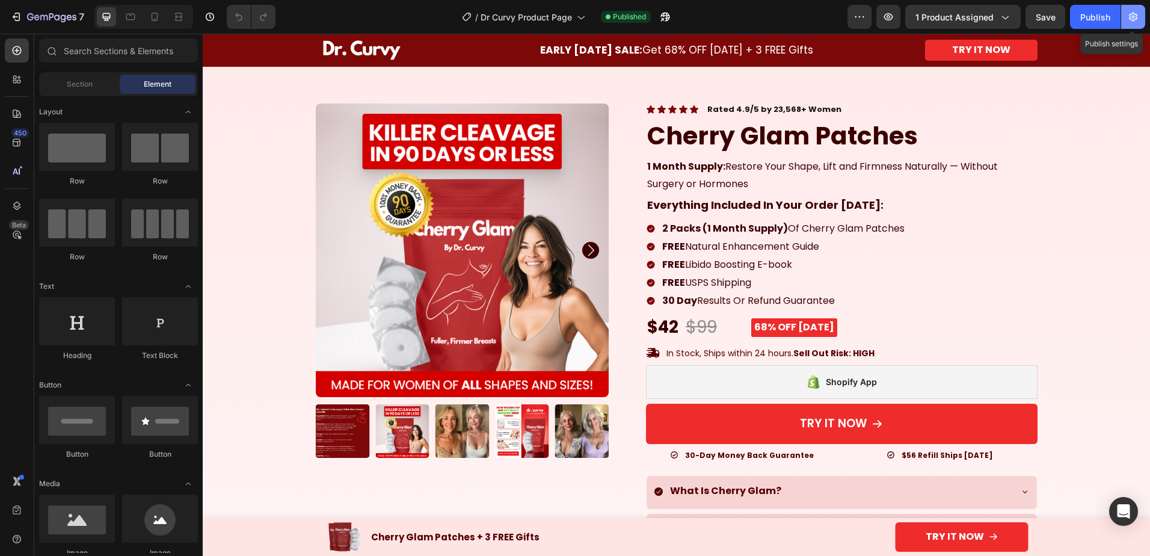
click at [1135, 17] on icon "button" at bounding box center [1133, 17] width 12 height 12
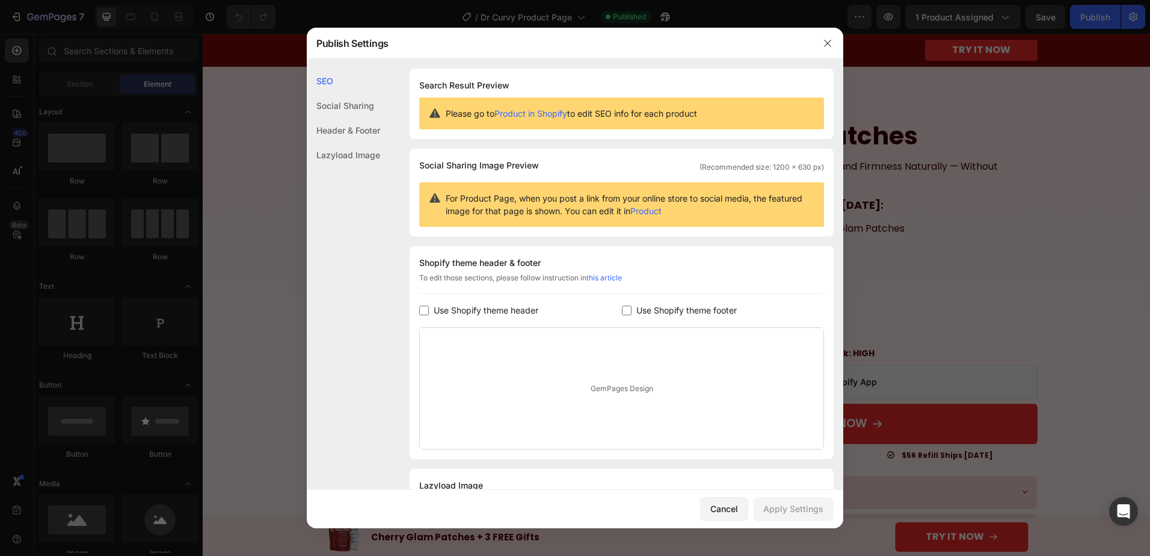
click at [556, 115] on link "Product in Shopify" at bounding box center [530, 113] width 73 height 10
